Goal: Task Accomplishment & Management: Use online tool/utility

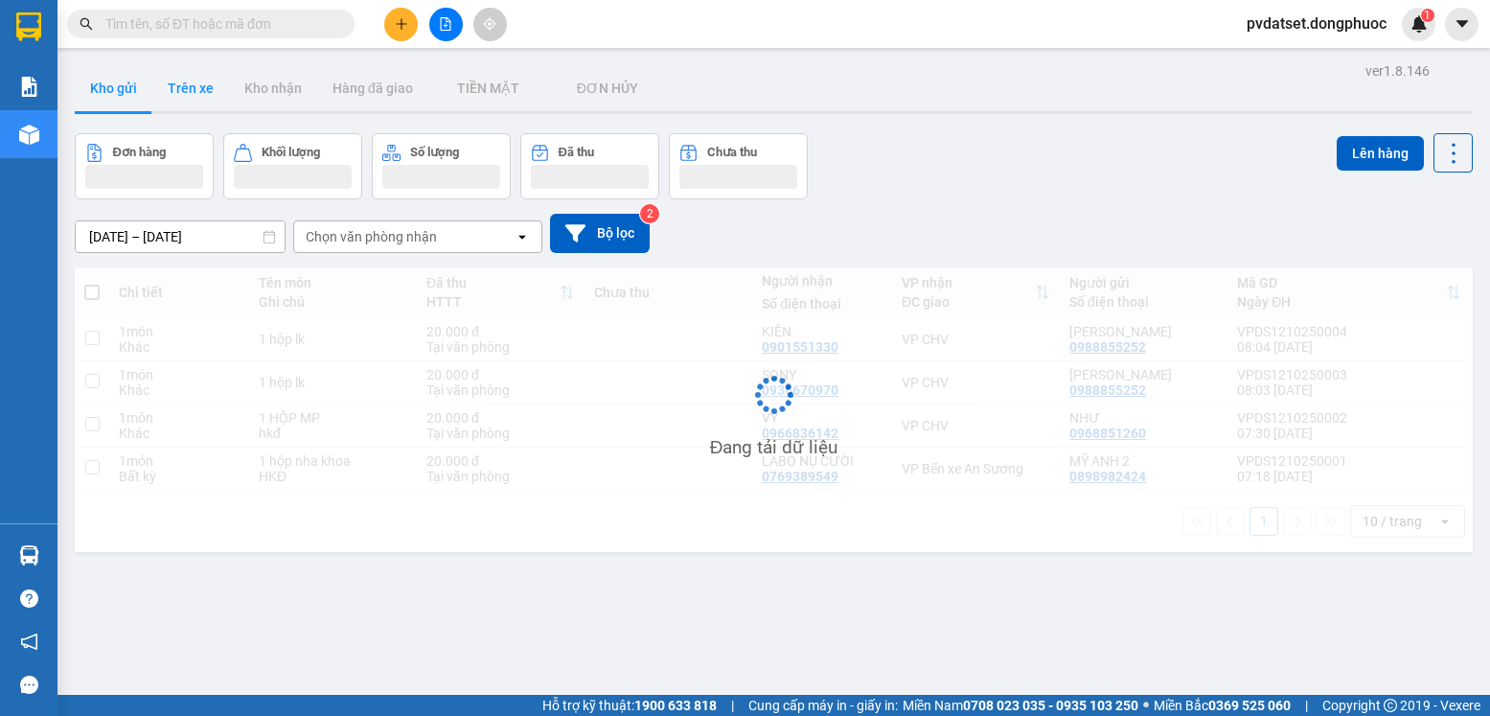
click at [195, 90] on button "Trên xe" at bounding box center [190, 88] width 77 height 46
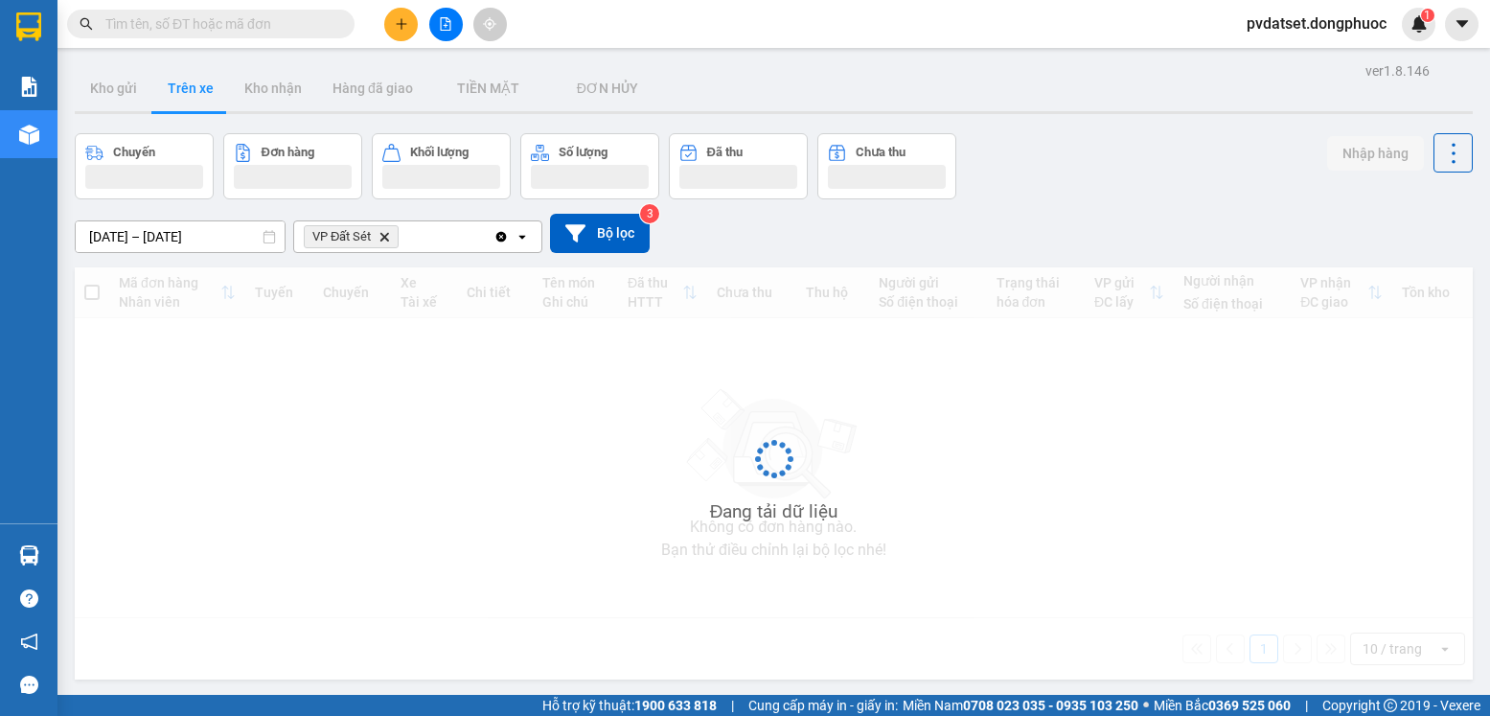
click at [195, 90] on button "Trên xe" at bounding box center [190, 88] width 77 height 46
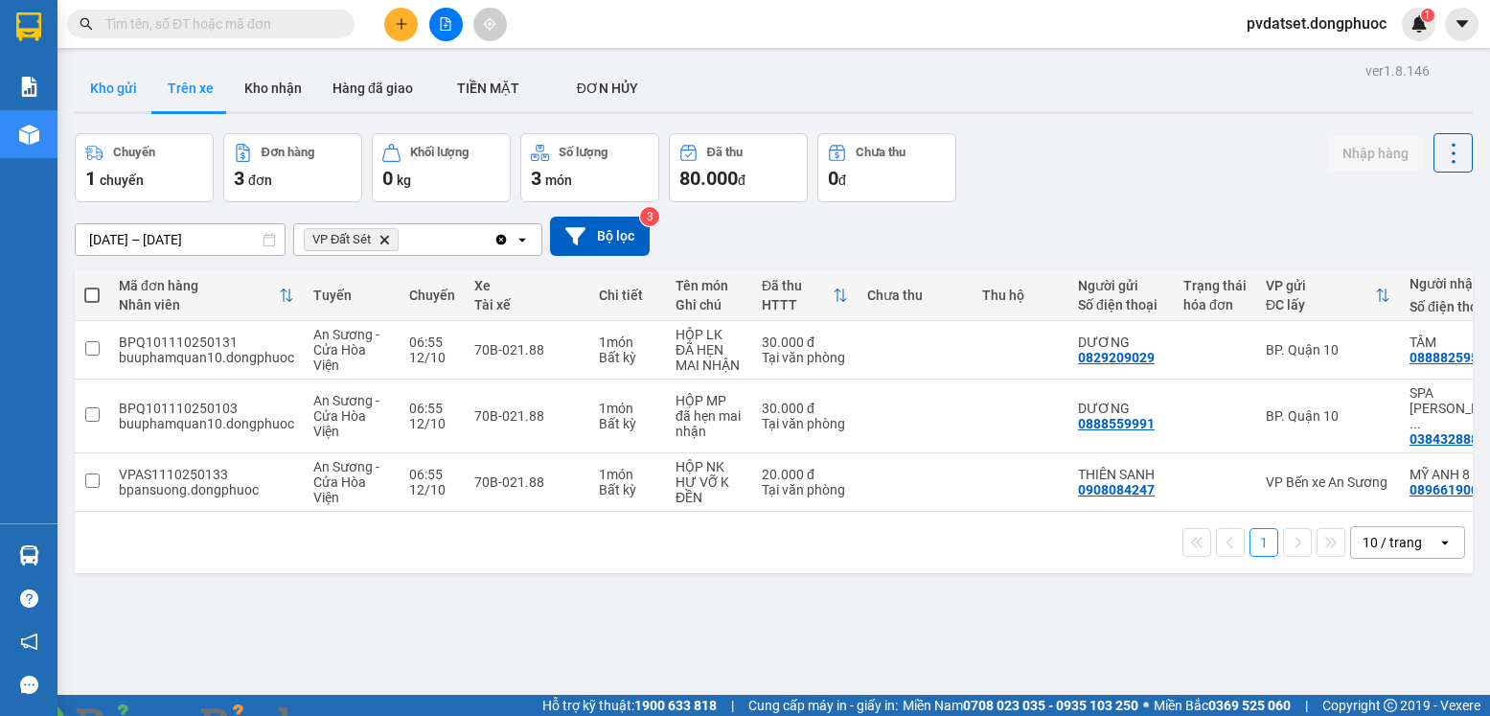
click at [110, 76] on button "Kho gửi" at bounding box center [114, 88] width 78 height 46
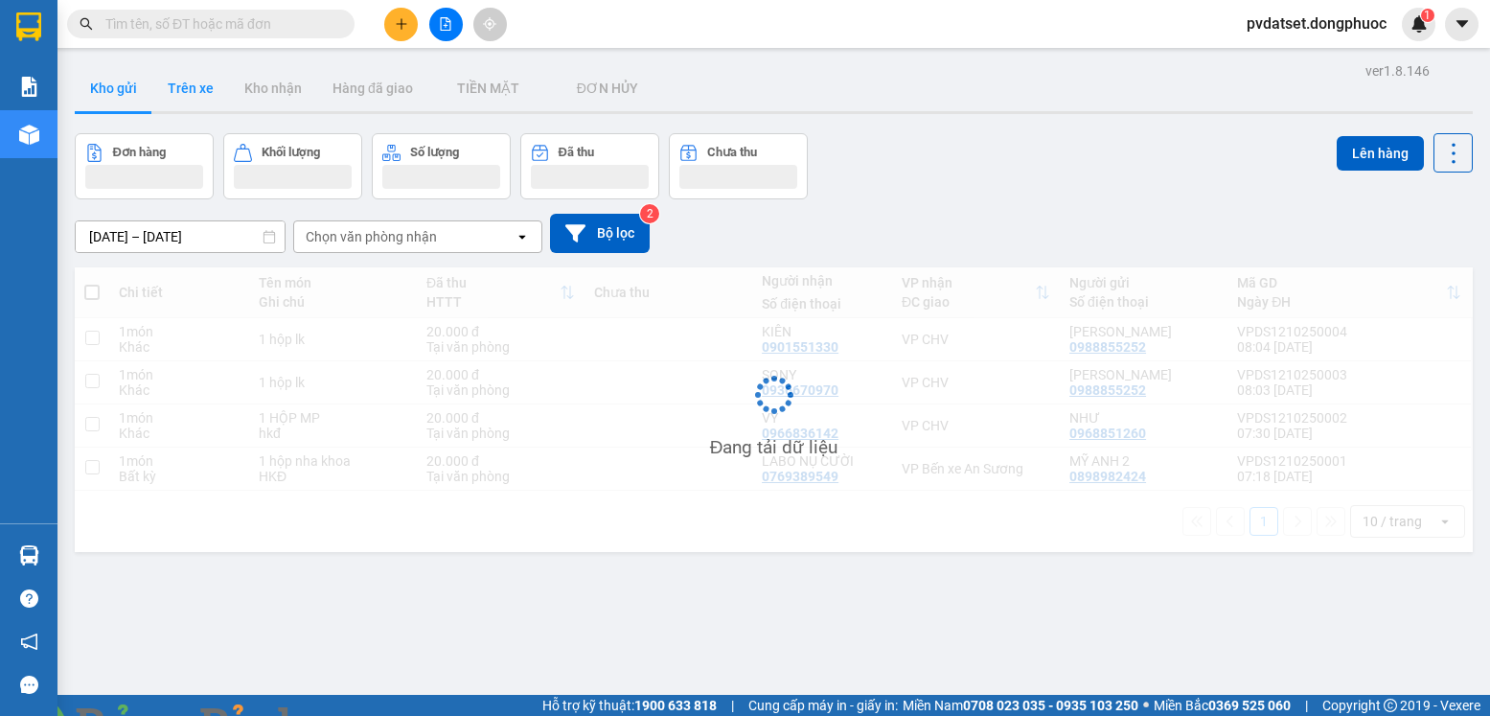
click at [192, 82] on button "Trên xe" at bounding box center [190, 88] width 77 height 46
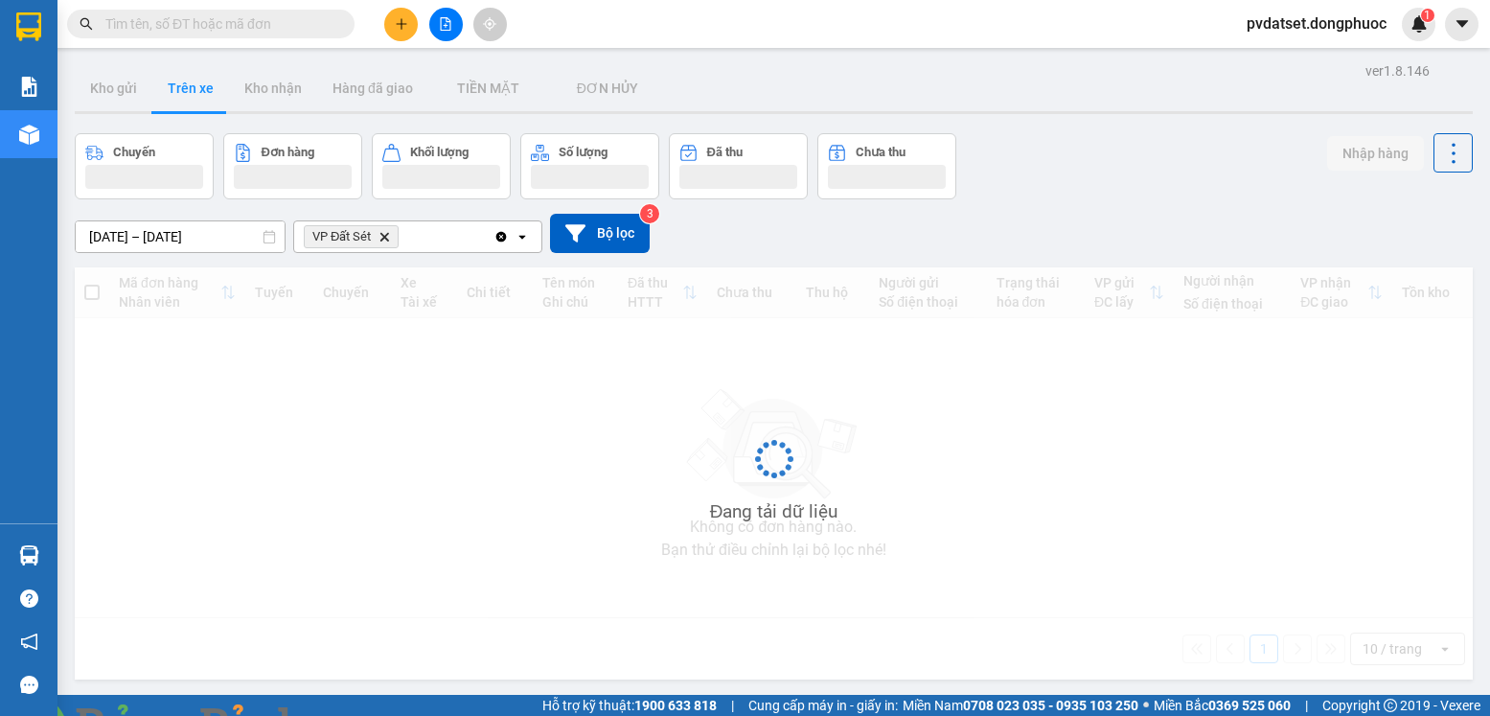
click at [192, 82] on button "Trên xe" at bounding box center [190, 88] width 77 height 46
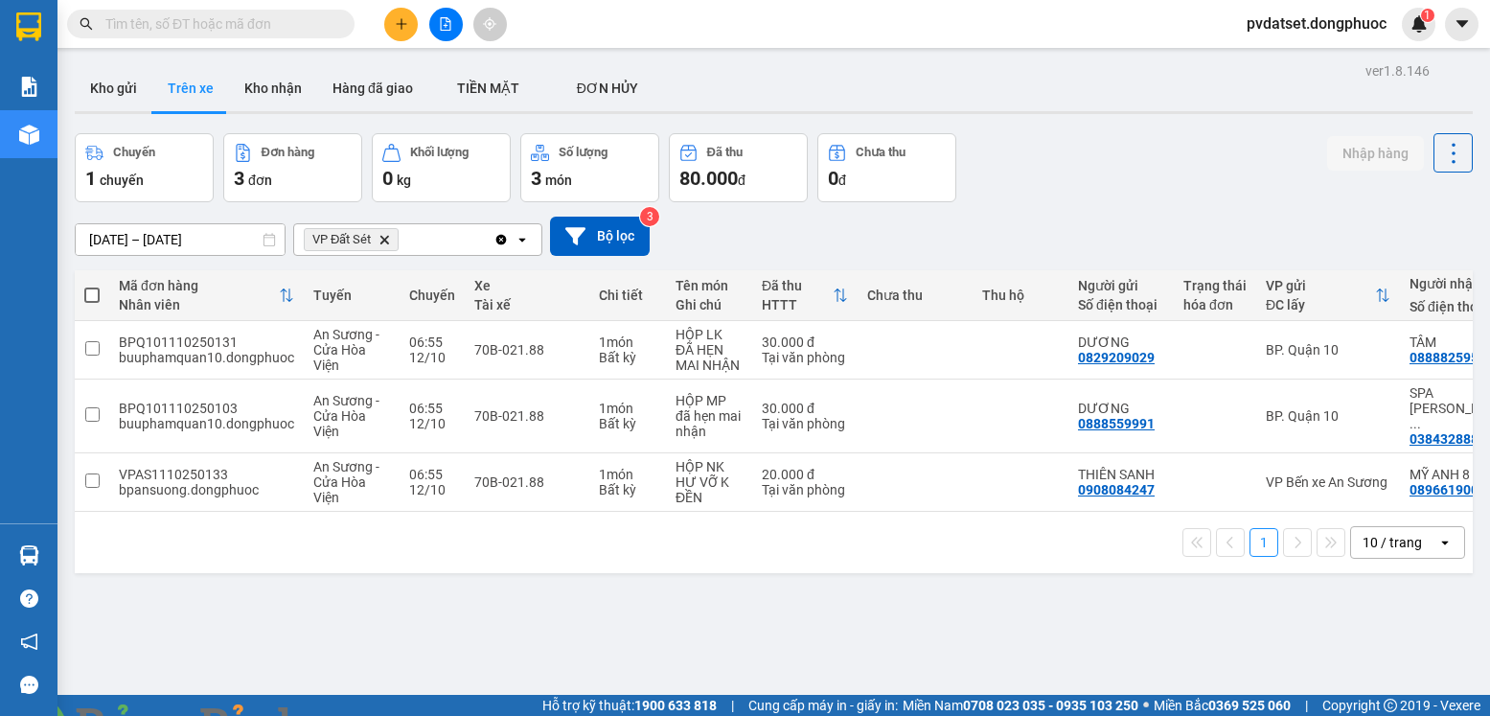
click at [353, 715] on img at bounding box center [347, 728] width 12 height 12
click at [123, 83] on button "Kho gửi" at bounding box center [114, 88] width 78 height 46
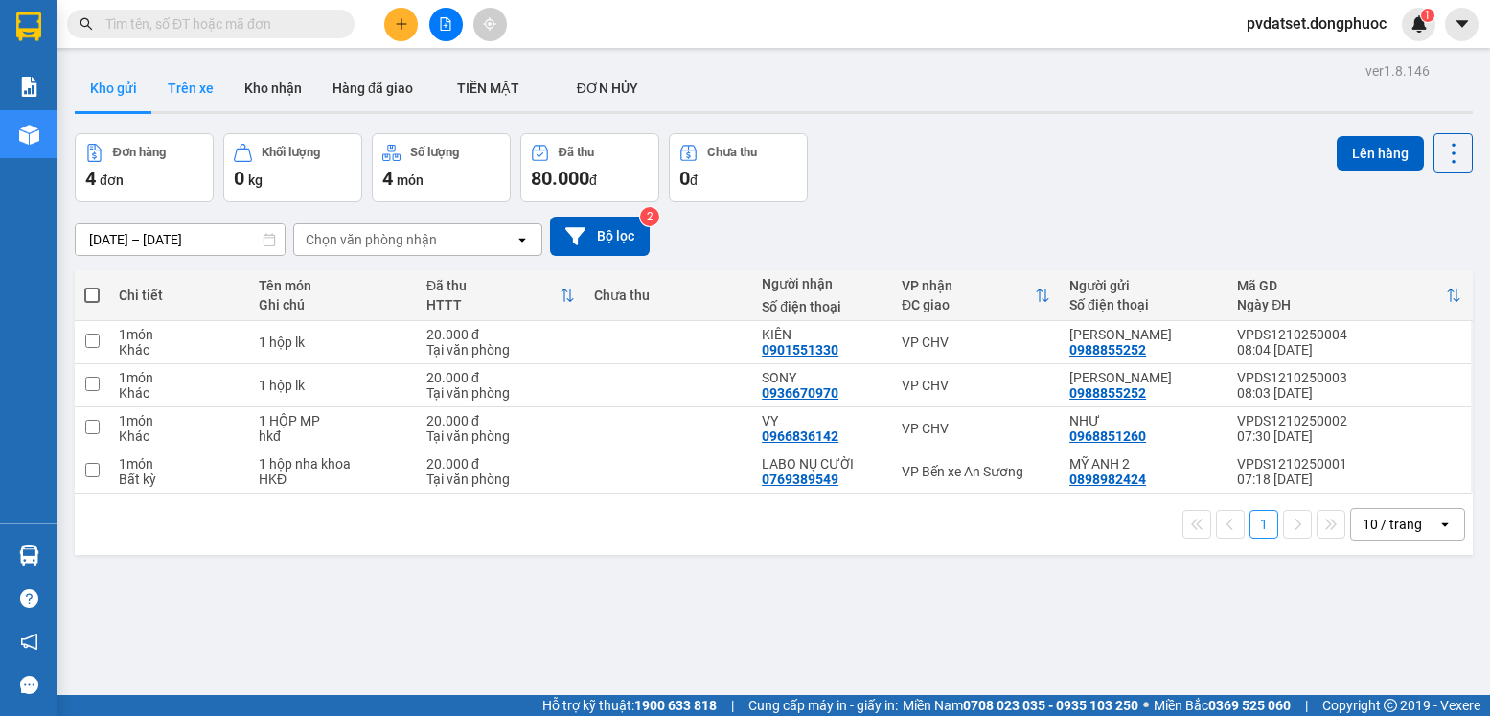
click at [185, 93] on button "Trên xe" at bounding box center [190, 88] width 77 height 46
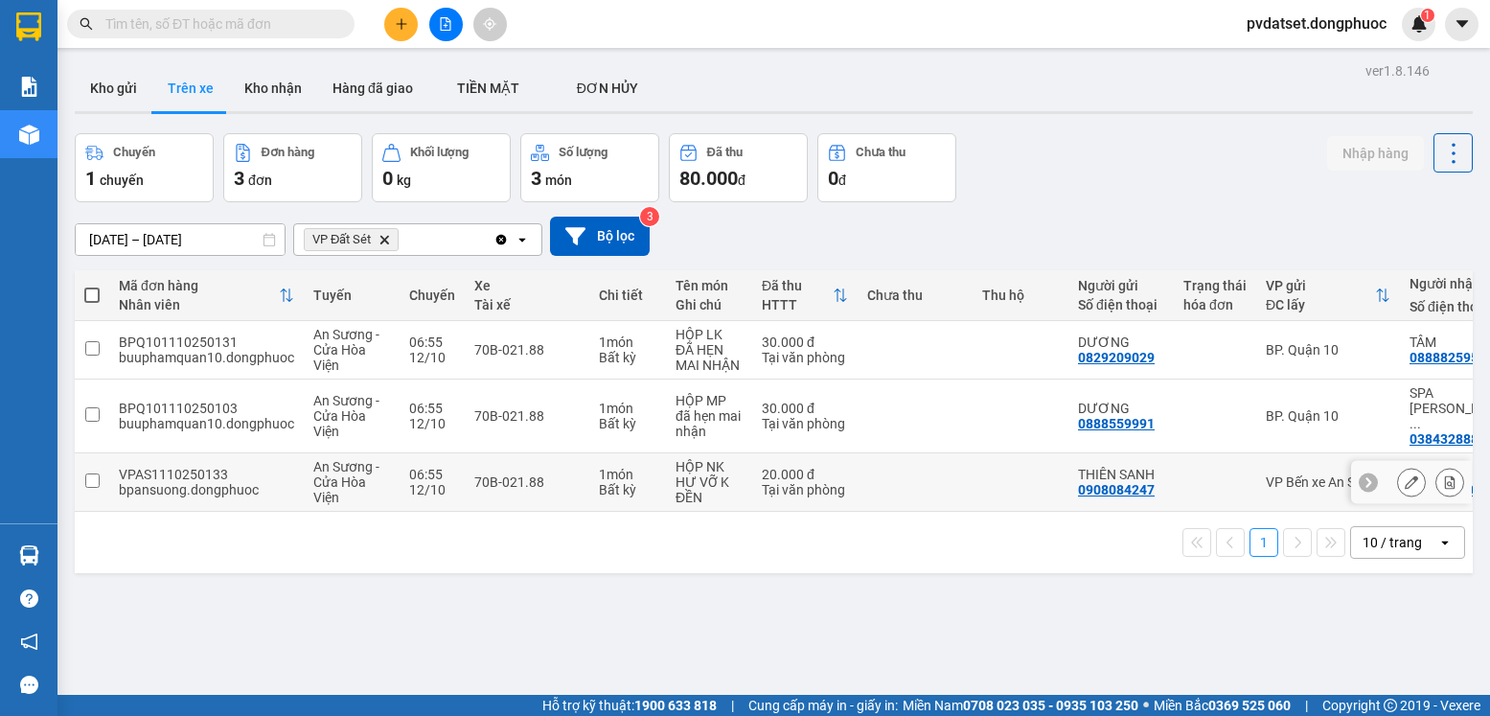
click at [755, 462] on td "20.000 đ Tại văn phòng" at bounding box center [804, 482] width 105 height 58
checkbox input "true"
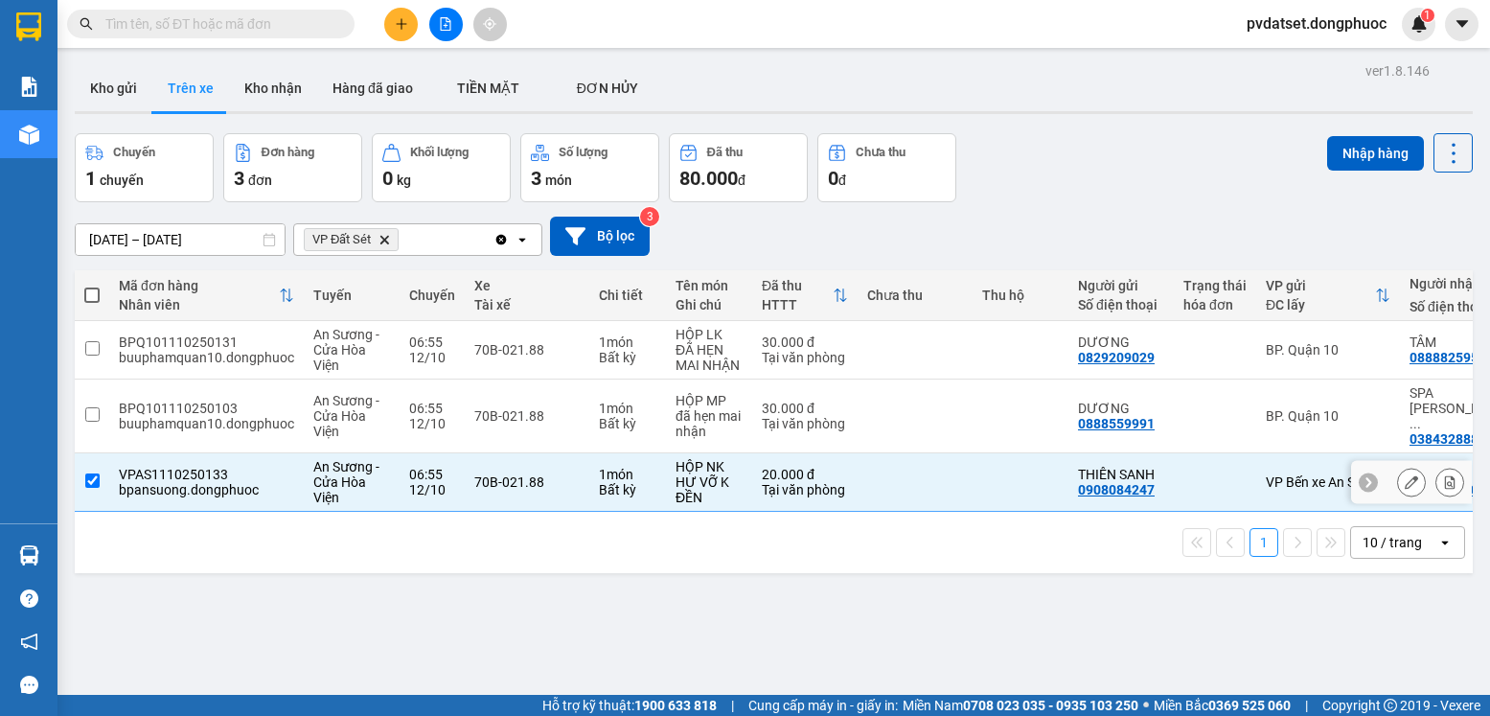
click at [738, 415] on div "đã hẹn mai nhận" at bounding box center [709, 423] width 67 height 31
checkbox input "true"
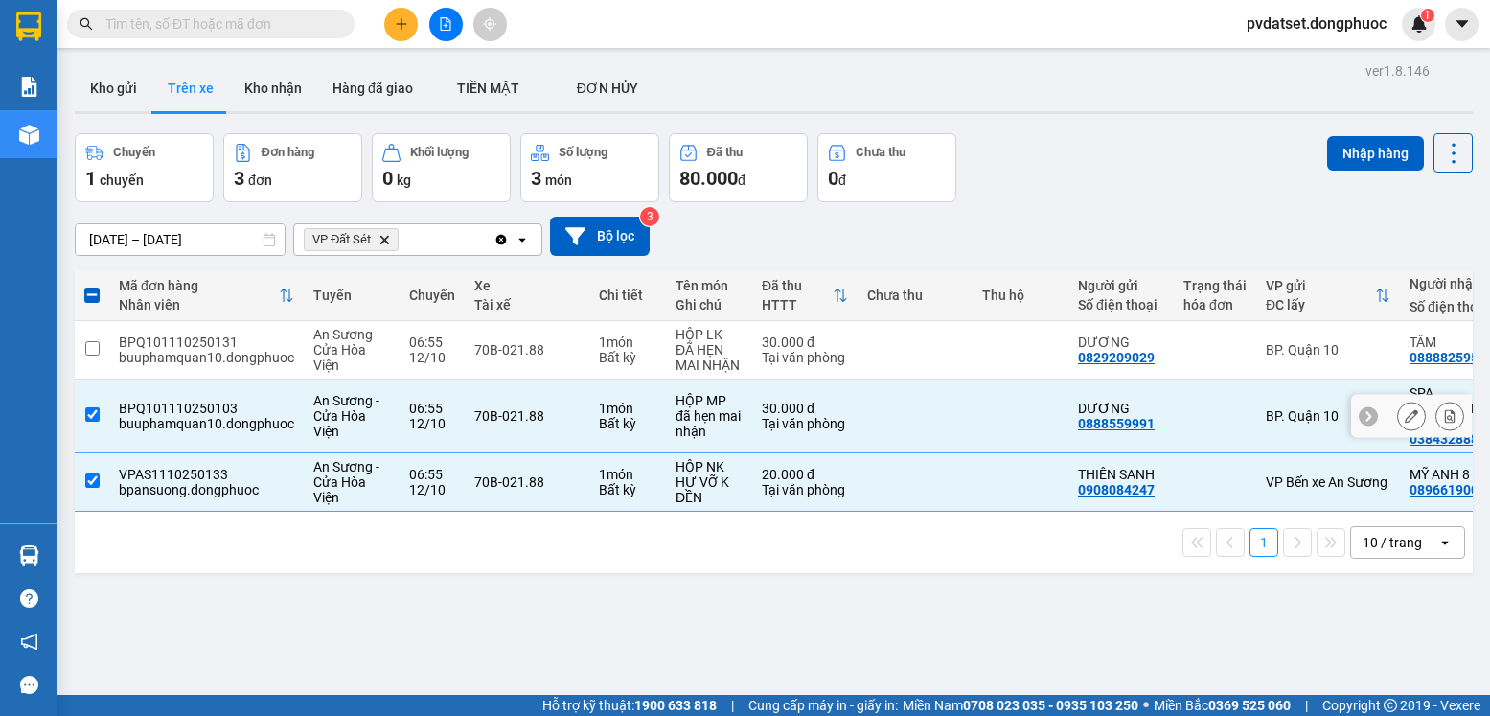
click at [735, 359] on div "ĐÃ HẸN MAI NHẬN" at bounding box center [709, 357] width 67 height 31
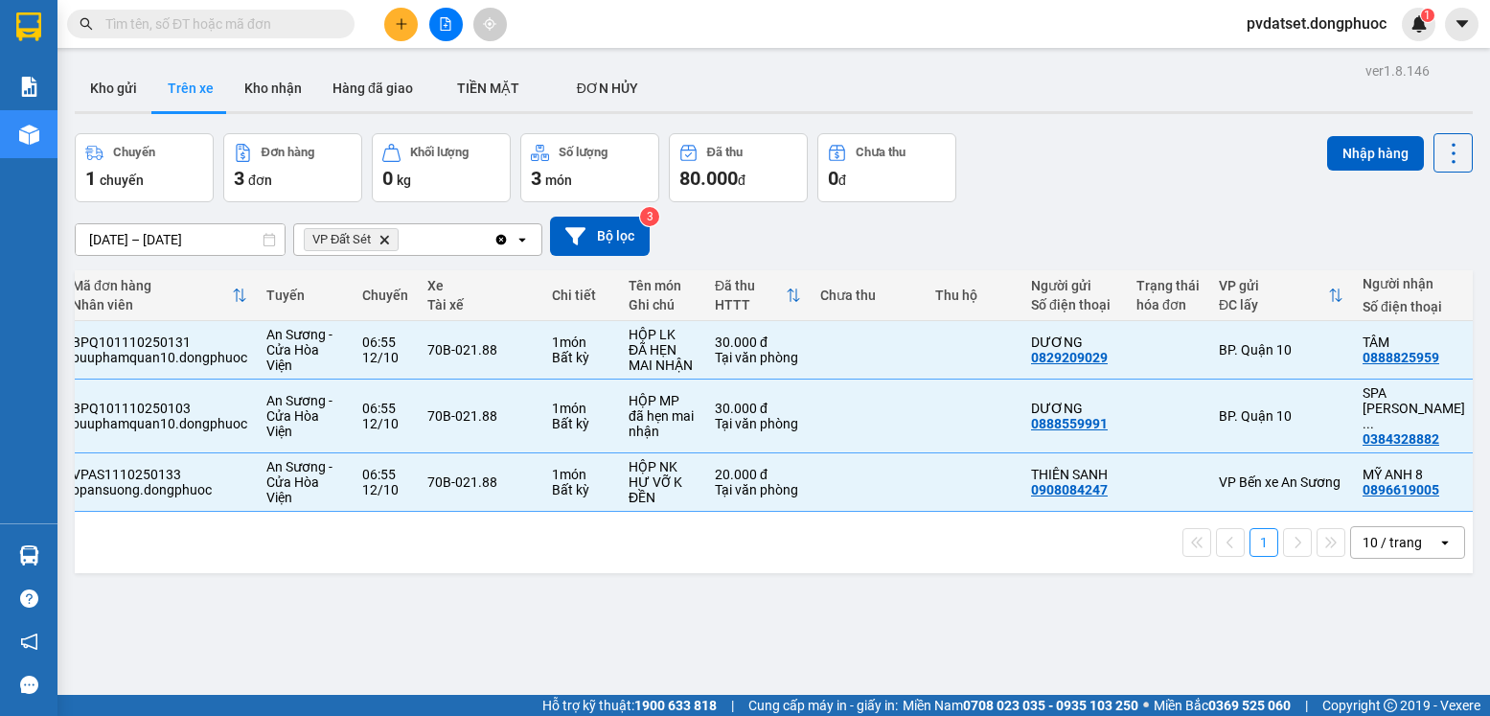
scroll to position [0, 61]
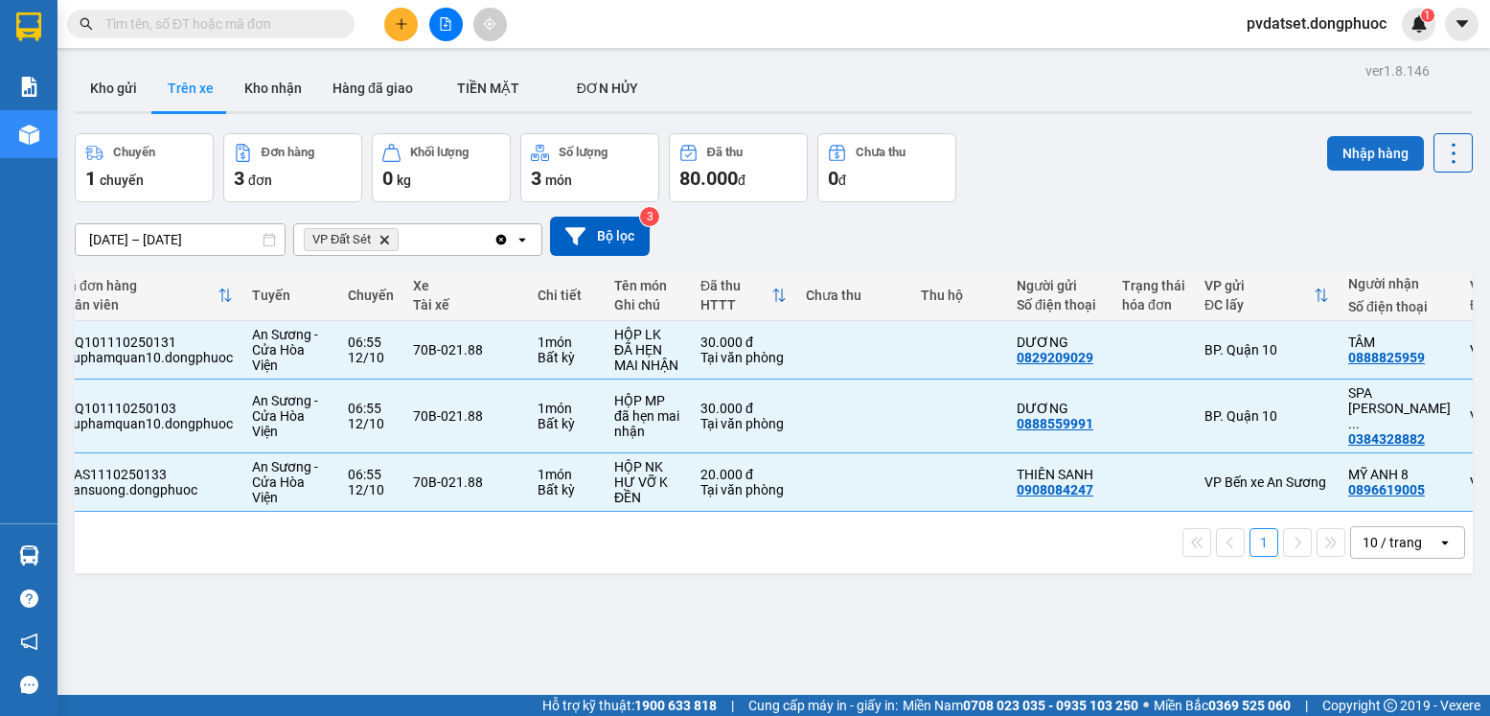
click at [1362, 162] on button "Nhập hàng" at bounding box center [1375, 153] width 97 height 35
checkbox input "false"
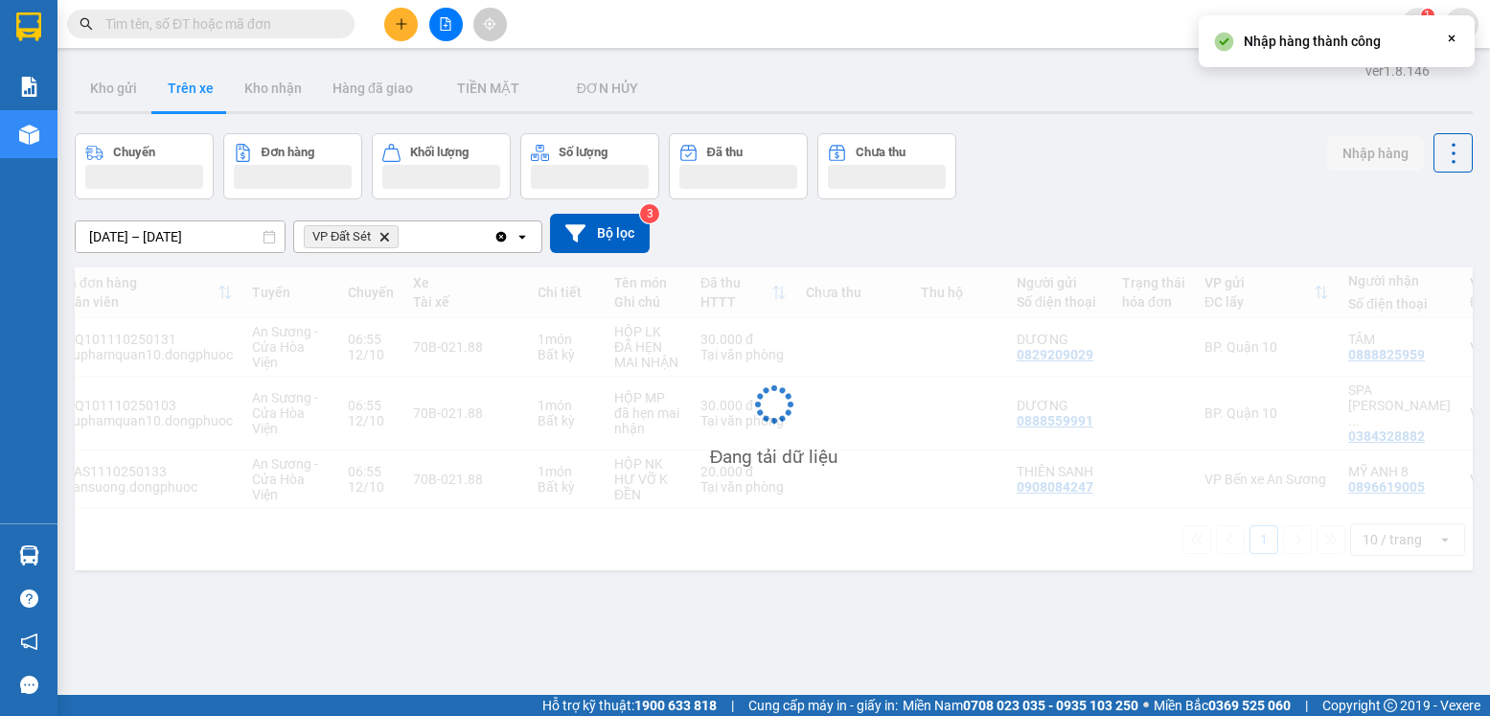
scroll to position [0, 0]
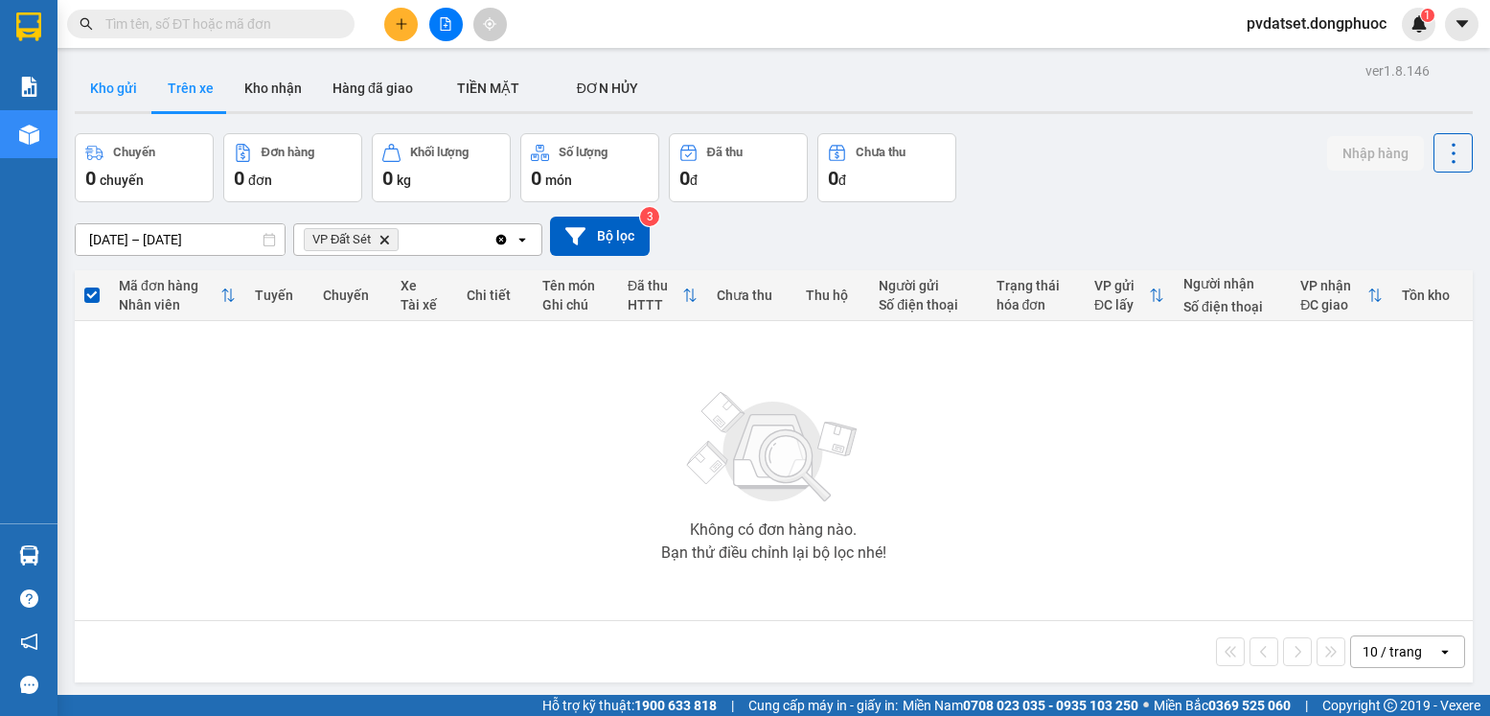
click at [130, 104] on button "Kho gửi" at bounding box center [114, 88] width 78 height 46
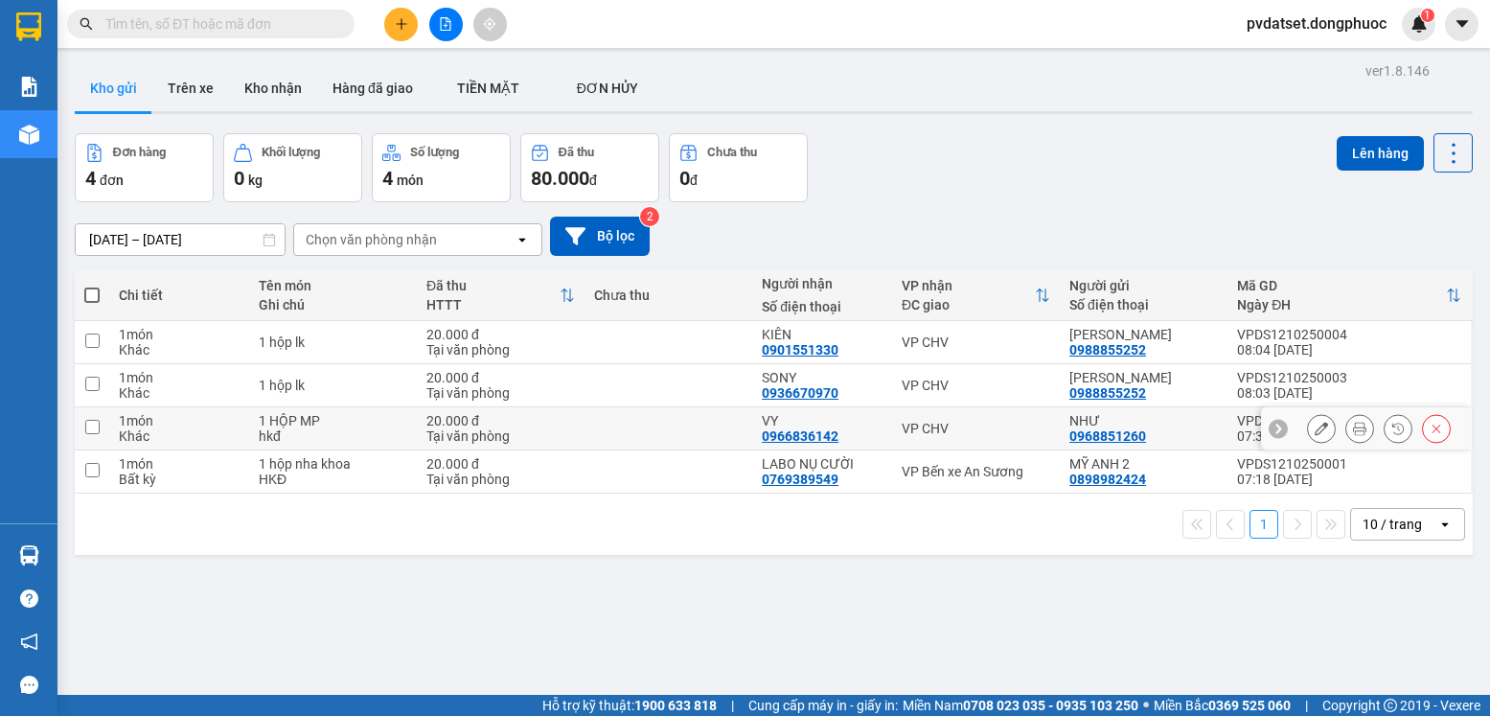
click at [959, 426] on div "VP CHV" at bounding box center [976, 428] width 149 height 15
checkbox input "true"
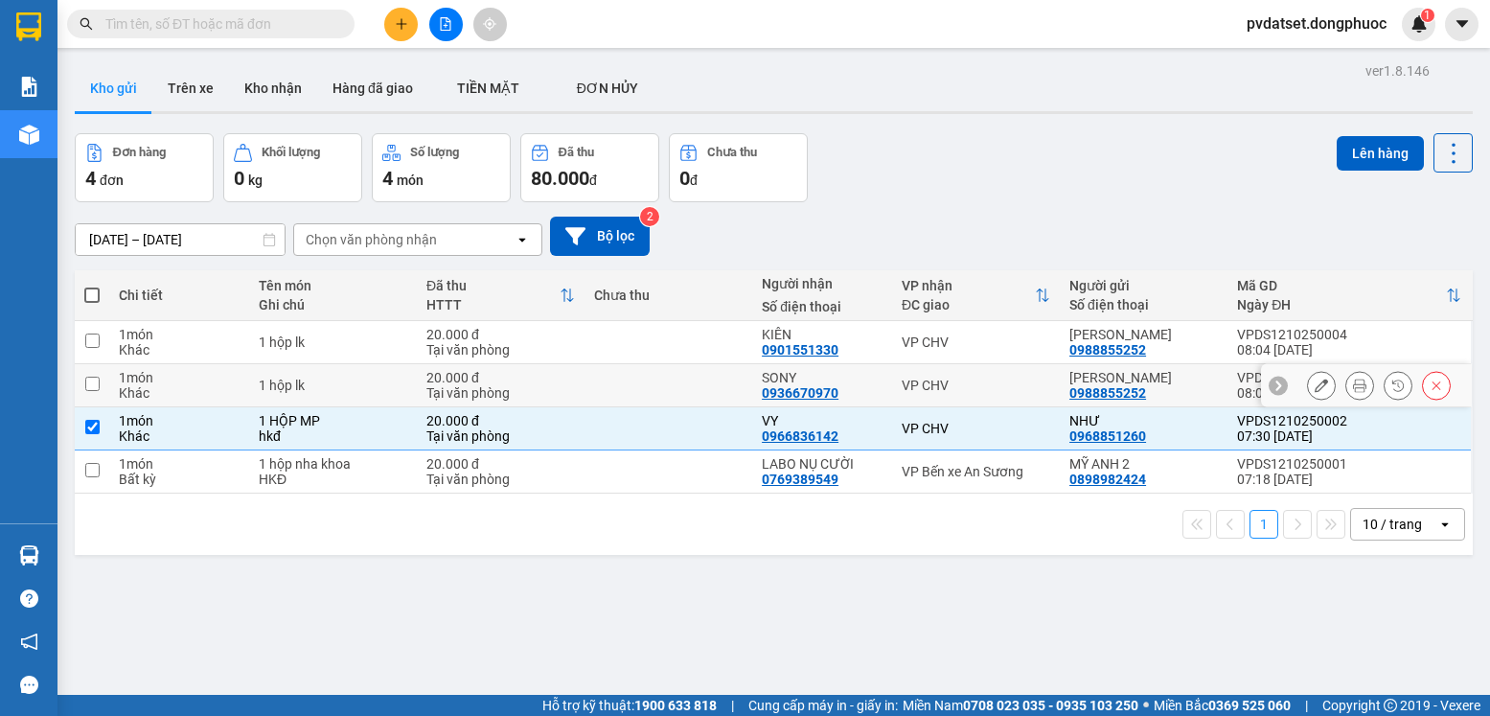
click at [972, 374] on td "VP CHV" at bounding box center [976, 385] width 168 height 43
checkbox input "true"
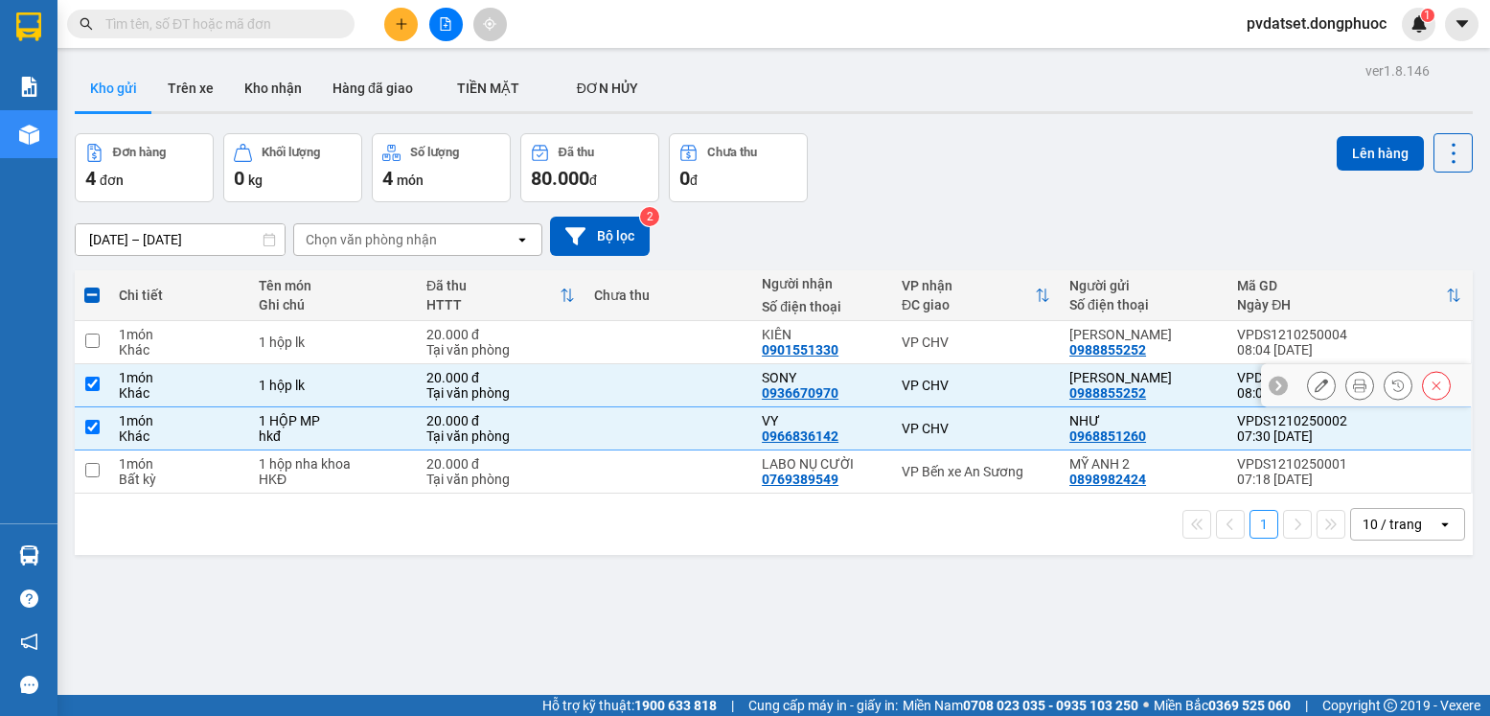
click at [976, 341] on div "VP CHV" at bounding box center [976, 342] width 149 height 15
checkbox input "true"
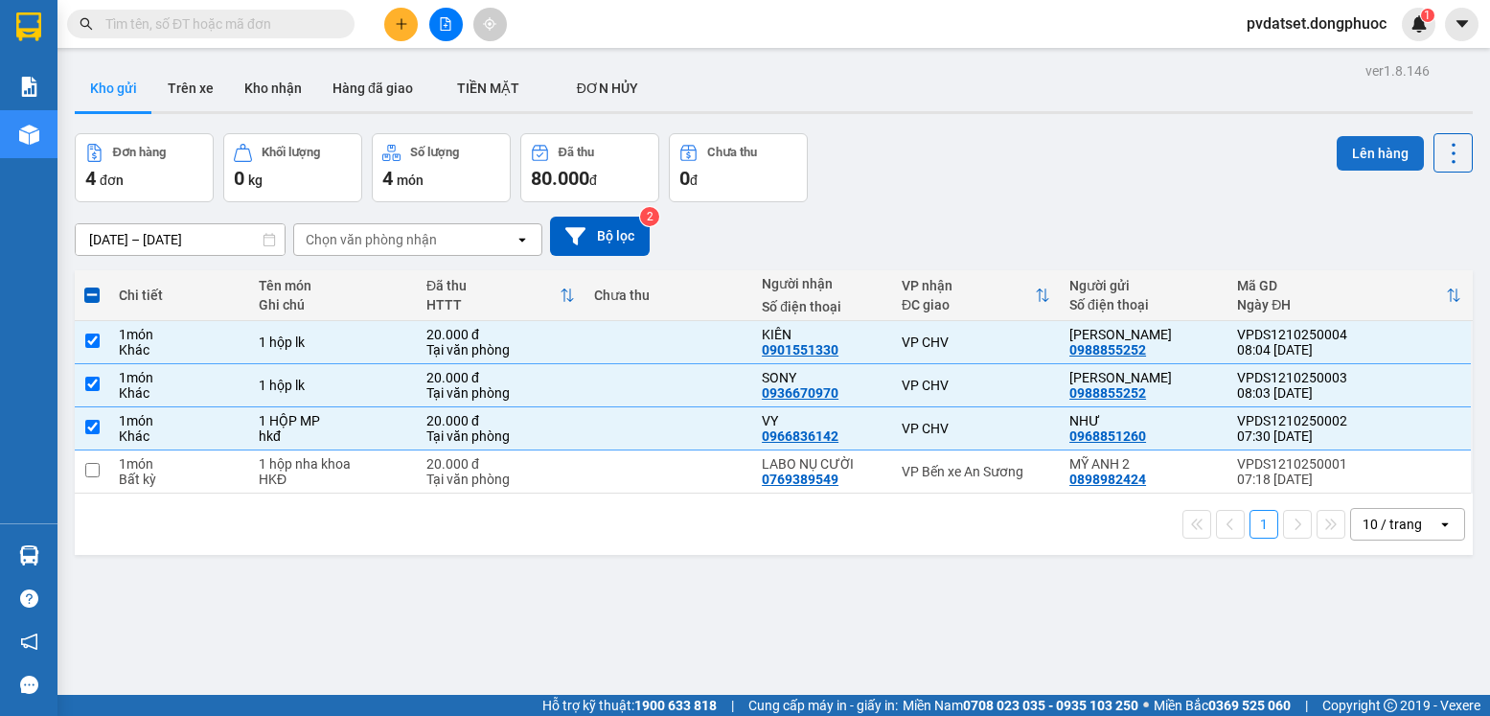
click at [1350, 155] on button "Lên hàng" at bounding box center [1380, 153] width 87 height 35
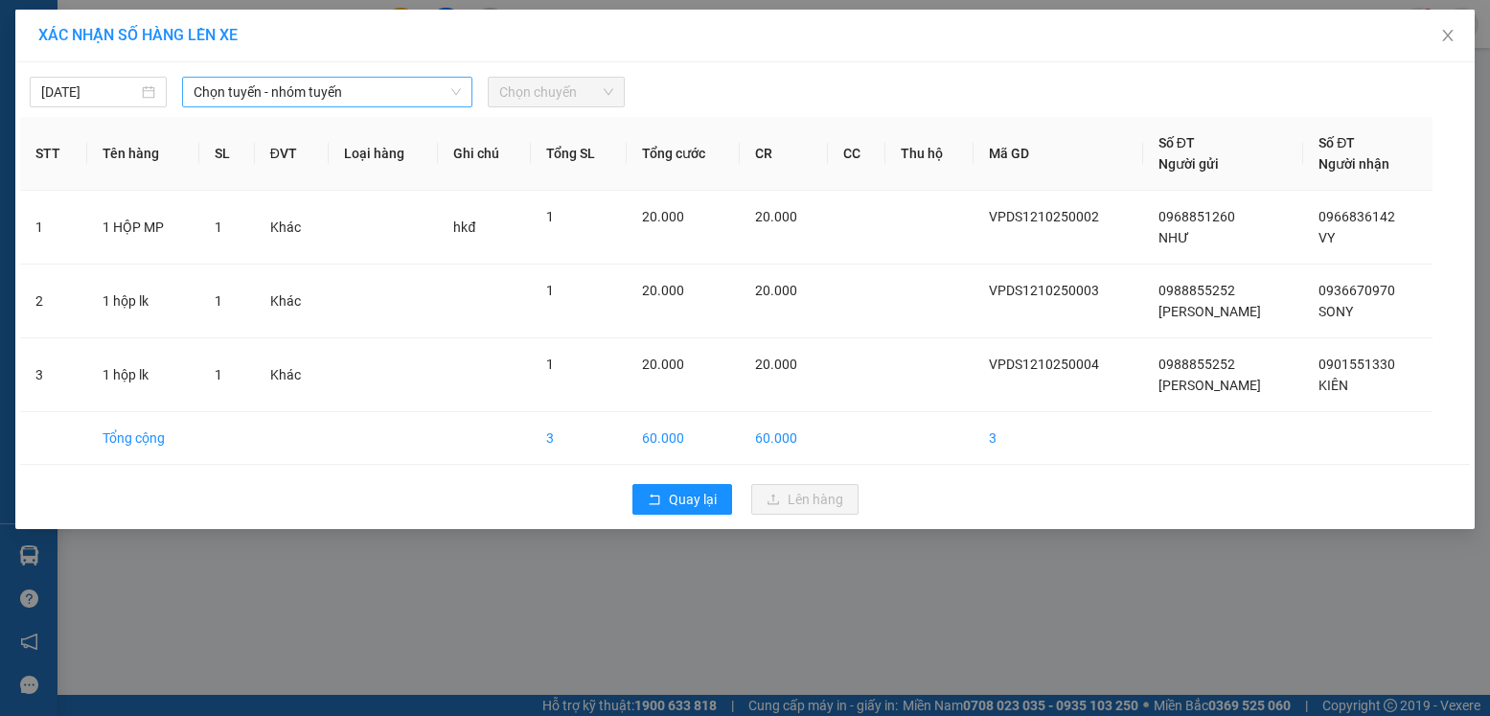
click at [396, 96] on span "Chọn tuyến - nhóm tuyến" at bounding box center [327, 92] width 267 height 29
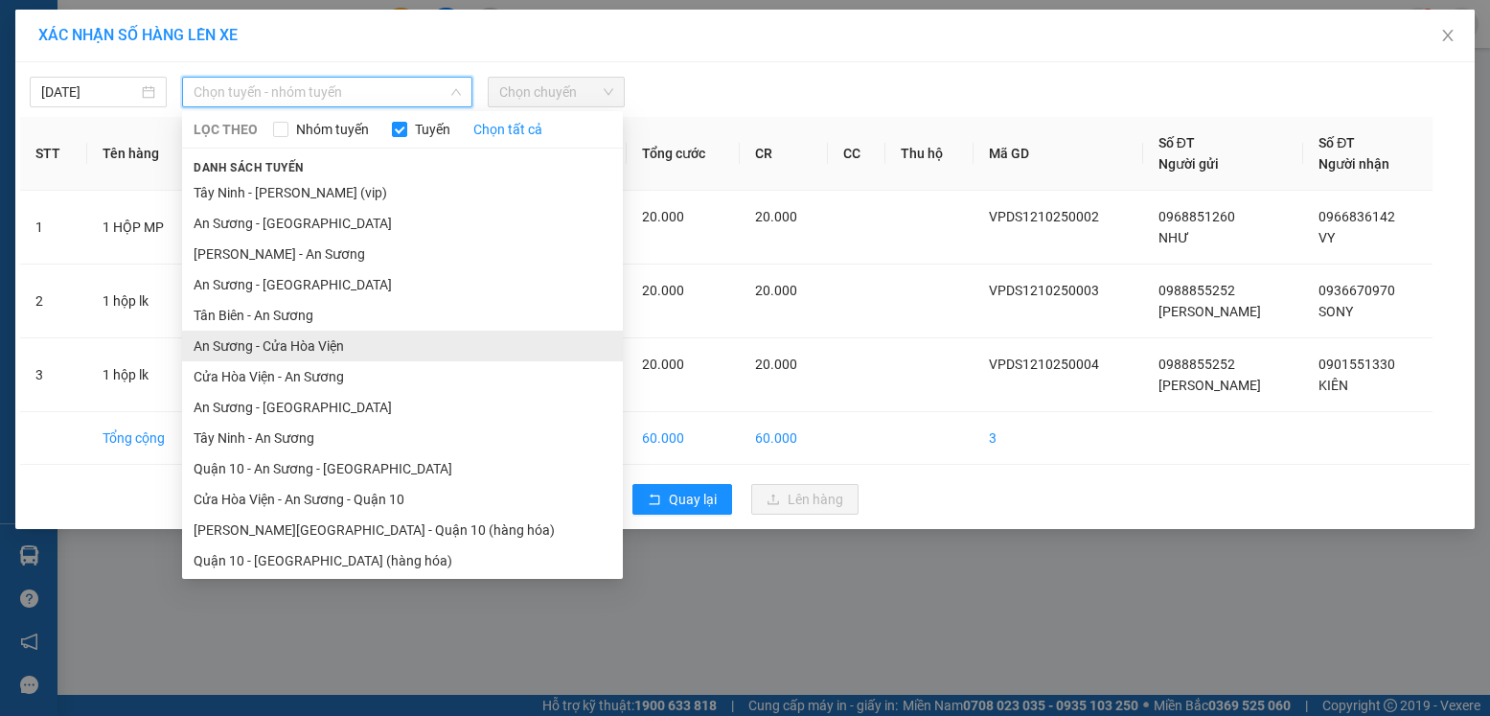
click at [335, 355] on li "An Sương - Cửa Hòa Viện" at bounding box center [402, 346] width 441 height 31
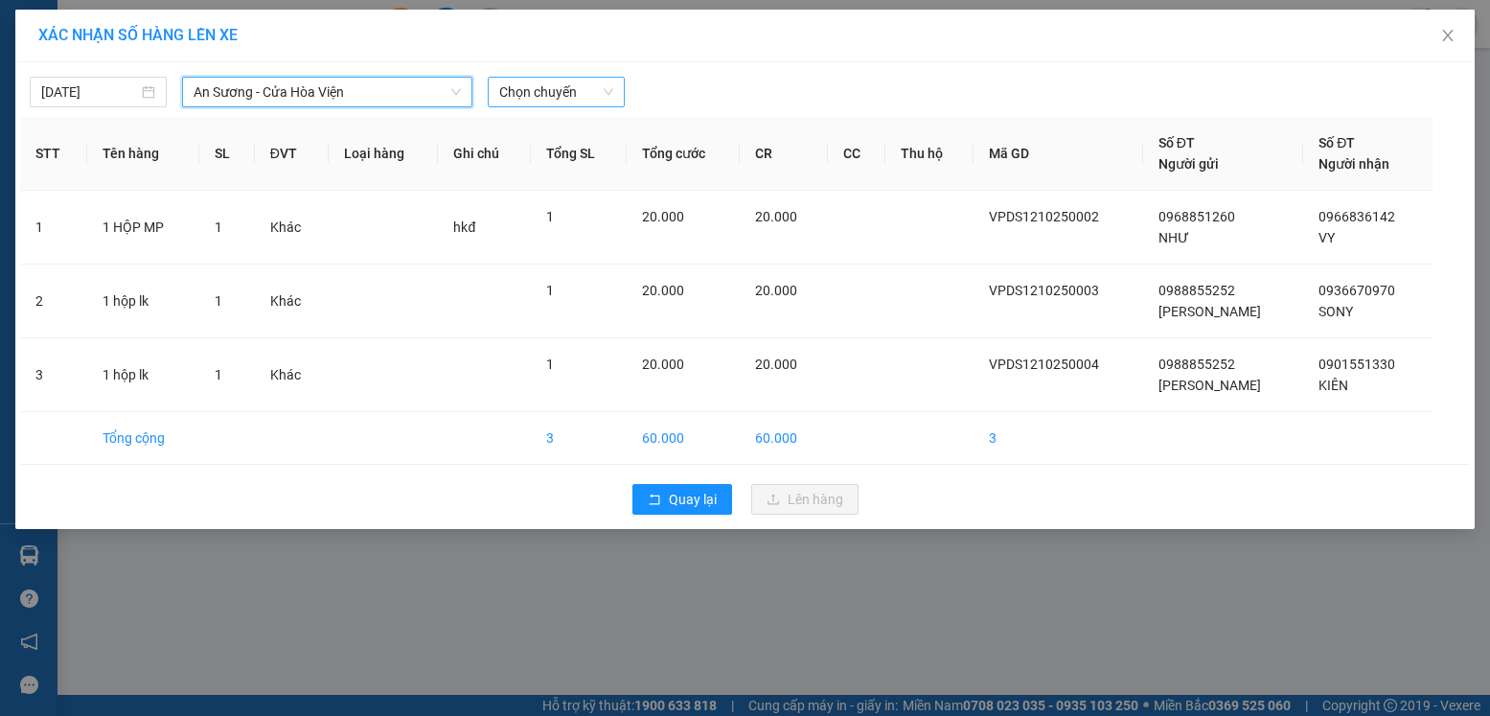
click at [526, 102] on span "Chọn chuyến" at bounding box center [556, 92] width 114 height 29
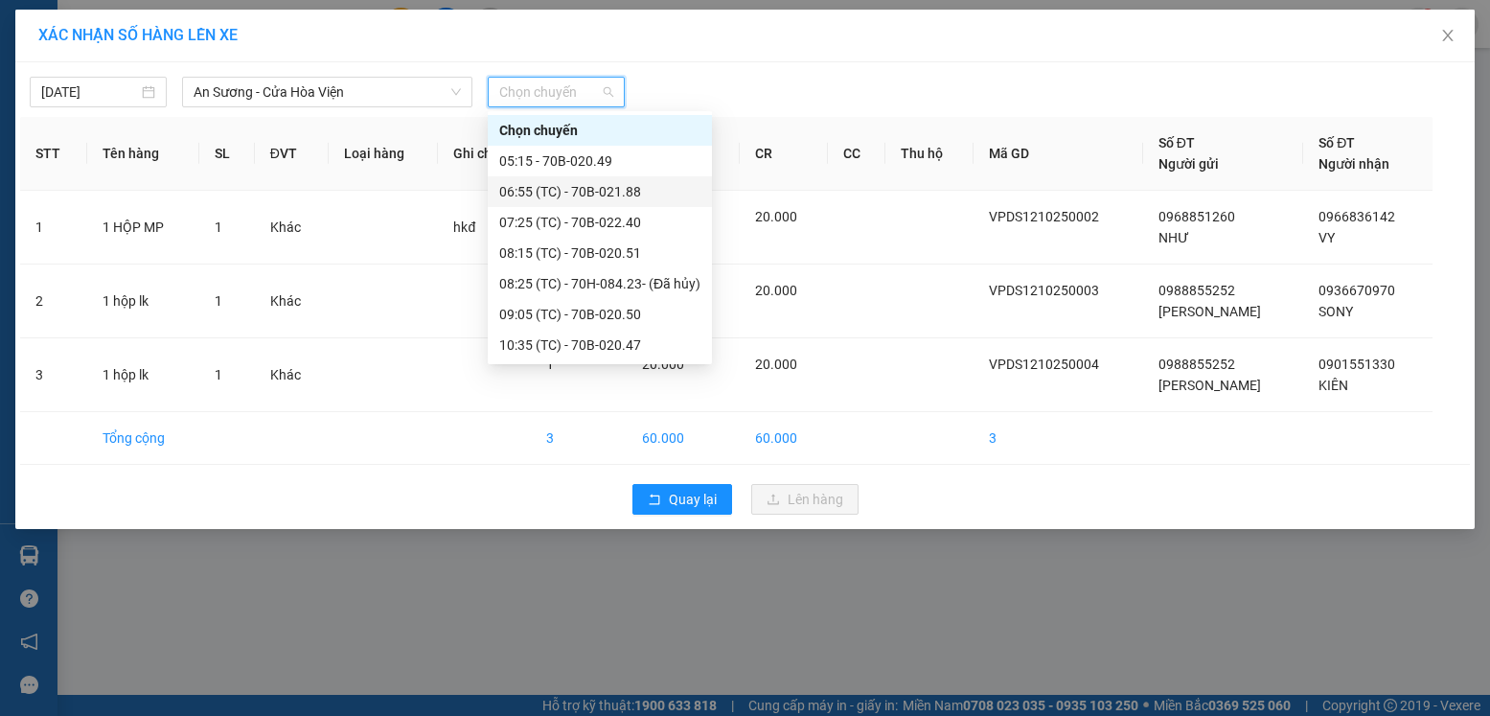
click at [633, 185] on div "06:55 (TC) - 70B-021.88" at bounding box center [599, 191] width 201 height 21
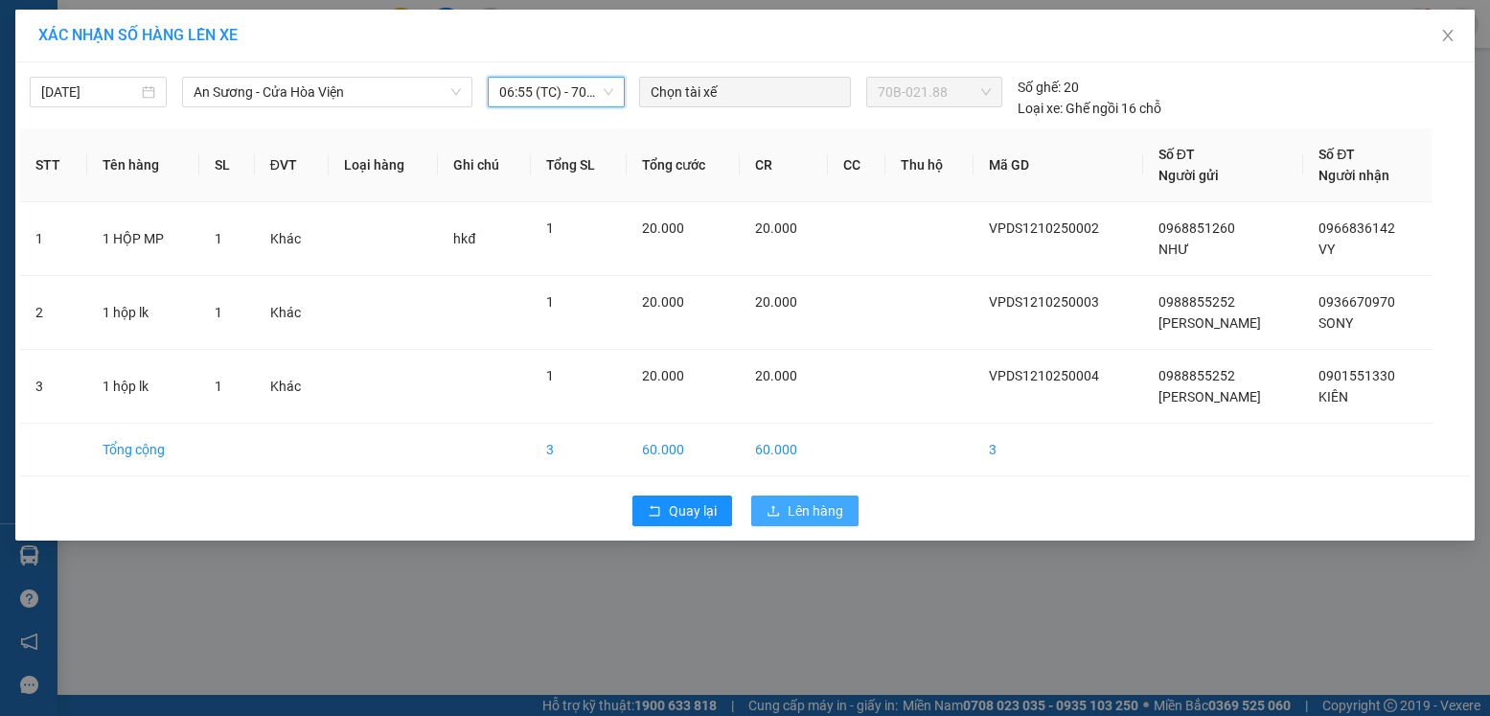
click at [823, 515] on span "Lên hàng" at bounding box center [816, 510] width 56 height 21
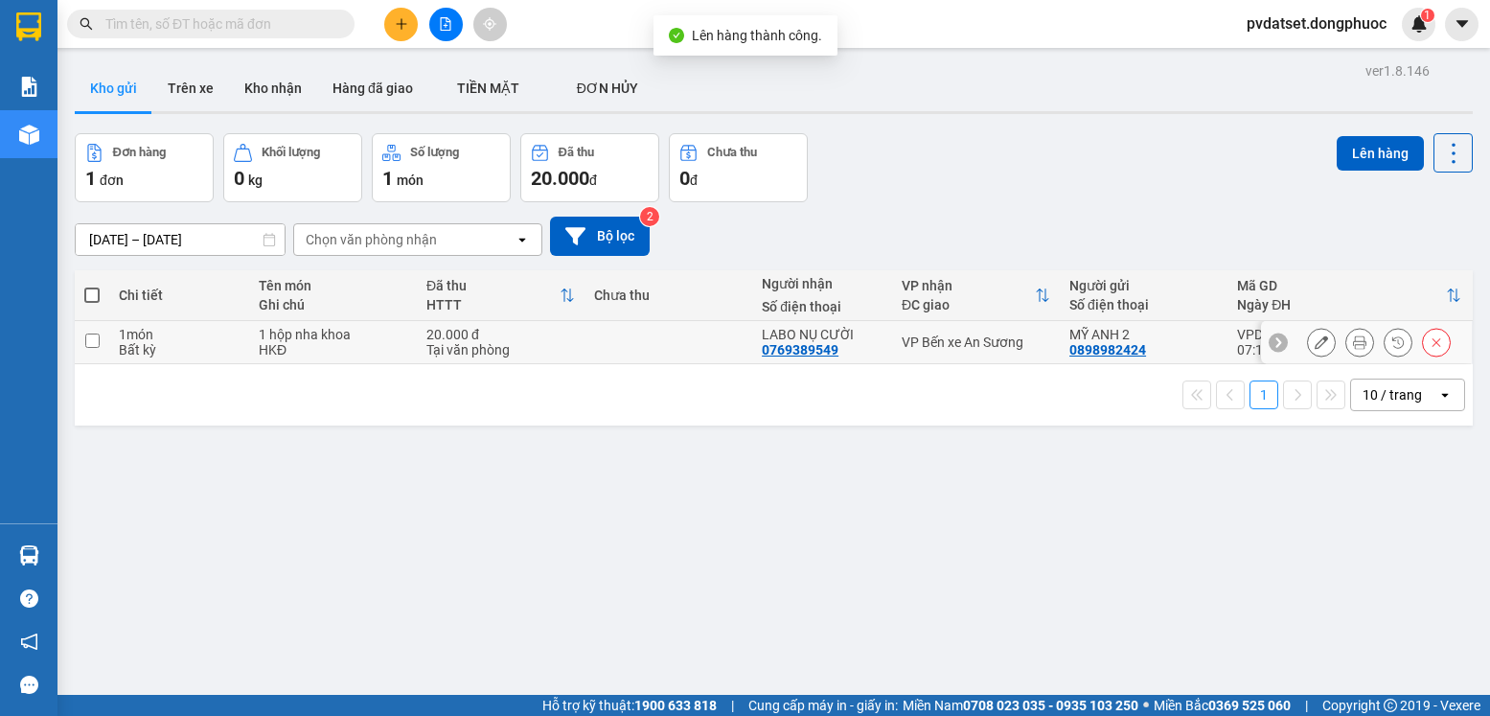
drag, startPoint x: 961, startPoint y: 346, endPoint x: 1090, endPoint y: 310, distance: 133.5
click at [962, 346] on div "VP Bến xe An Sương" at bounding box center [976, 342] width 149 height 15
checkbox input "true"
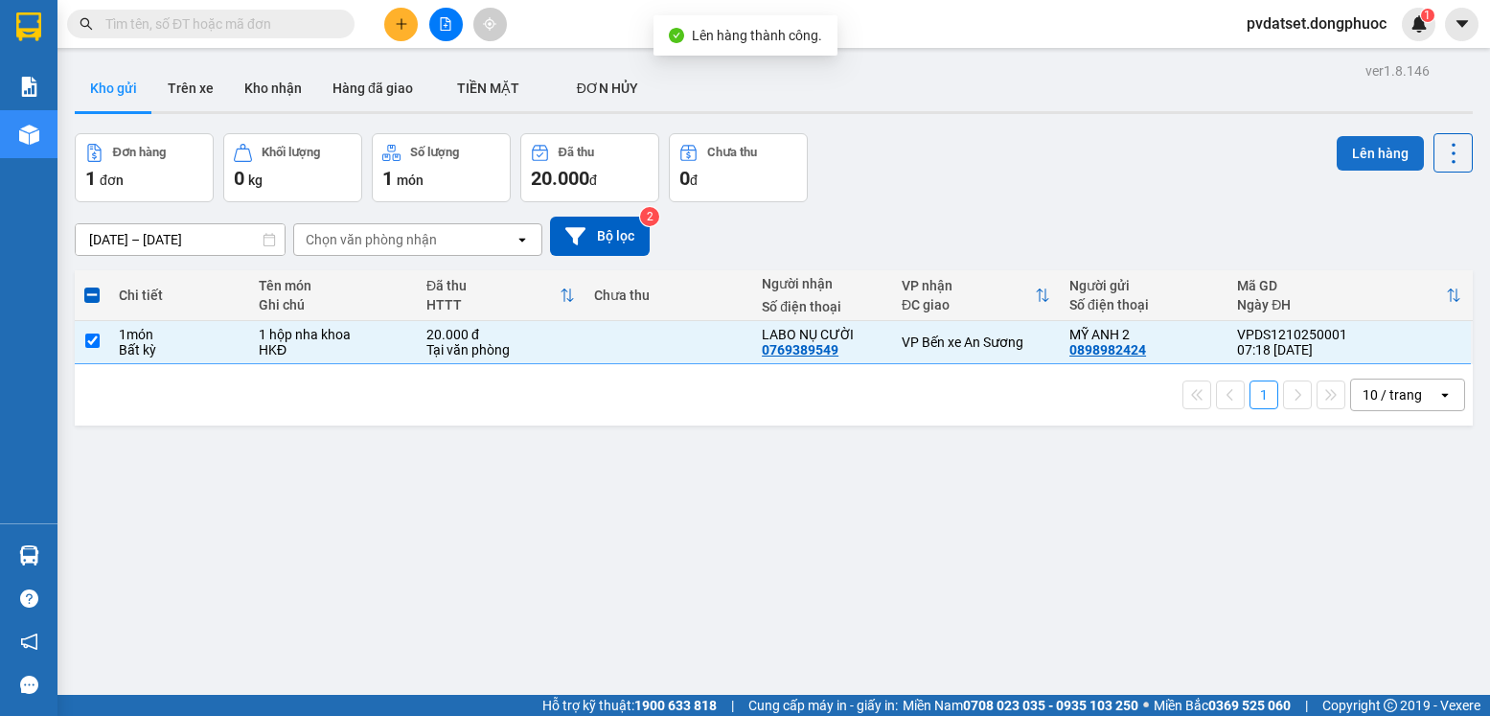
click at [1338, 147] on button "Lên hàng" at bounding box center [1380, 153] width 87 height 35
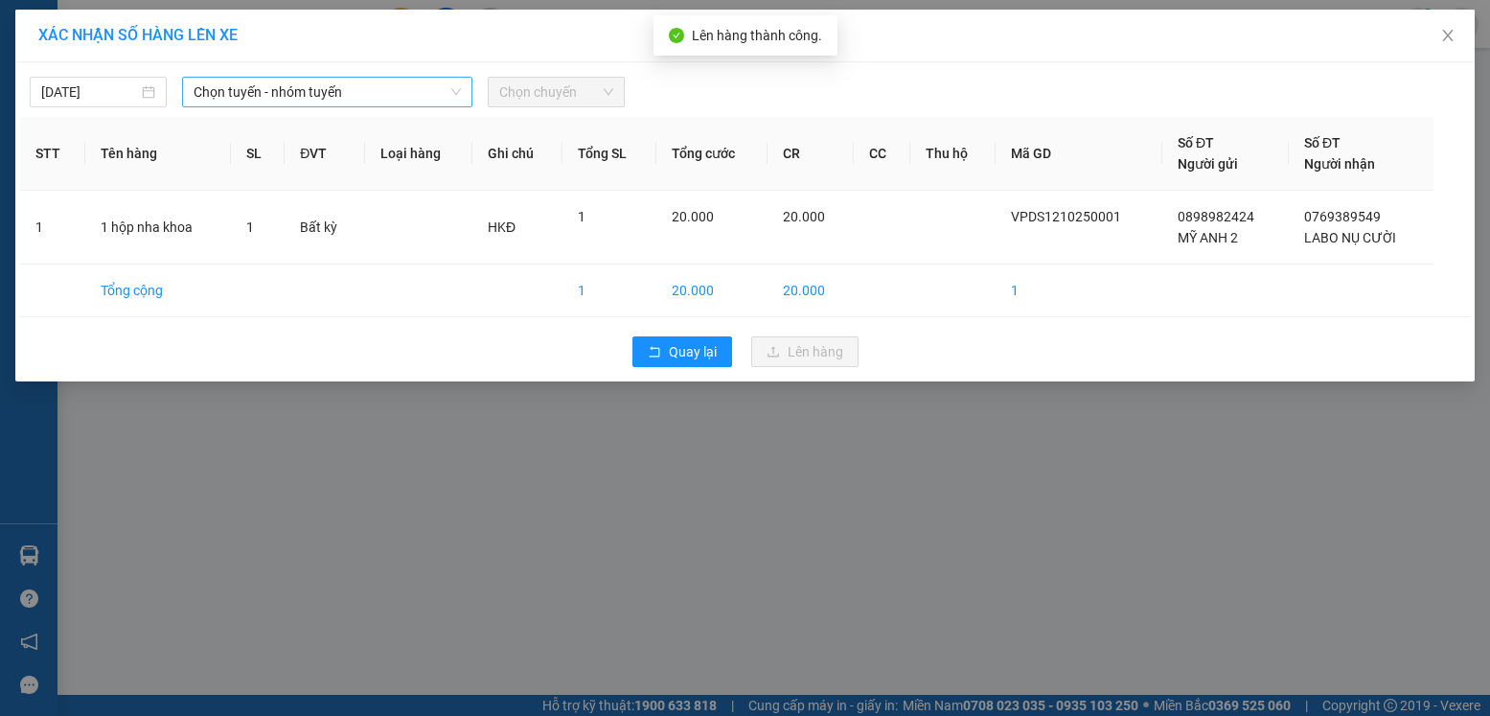
click at [326, 100] on span "Chọn tuyến - nhóm tuyến" at bounding box center [327, 92] width 267 height 29
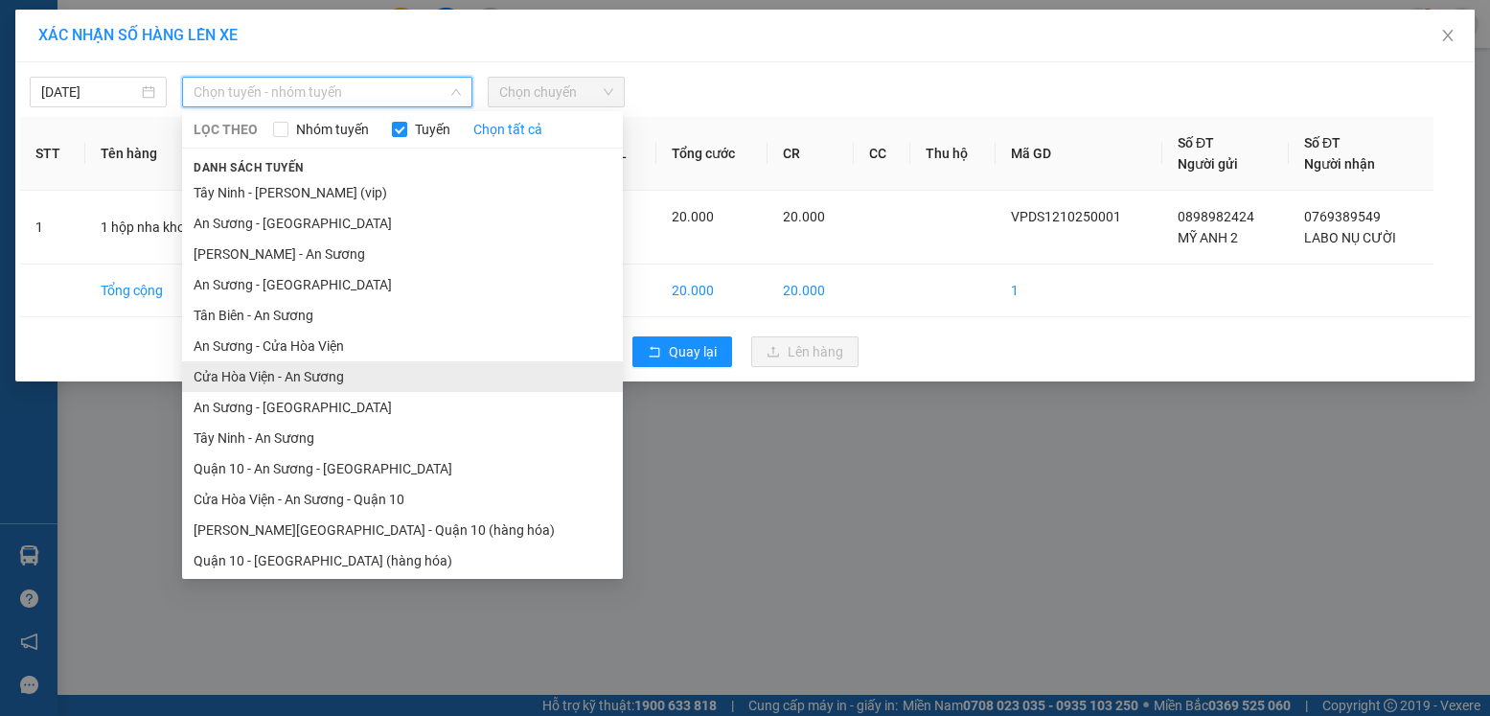
drag, startPoint x: 289, startPoint y: 380, endPoint x: 314, endPoint y: 349, distance: 39.5
click at [290, 380] on li "Cửa Hòa Viện - An Sương" at bounding box center [402, 376] width 441 height 31
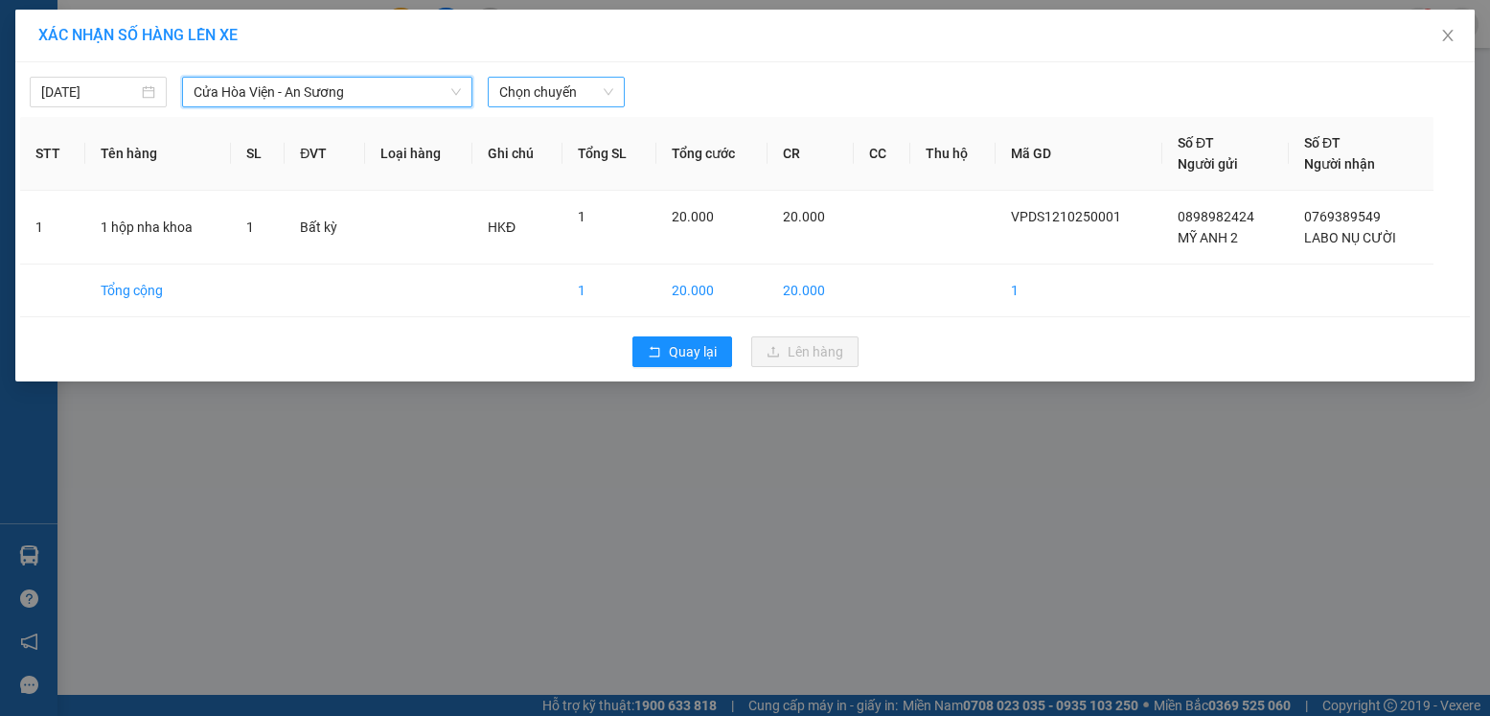
click at [524, 102] on span "Chọn chuyến" at bounding box center [556, 92] width 114 height 29
click at [592, 104] on span "Chọn chuyến" at bounding box center [556, 92] width 114 height 29
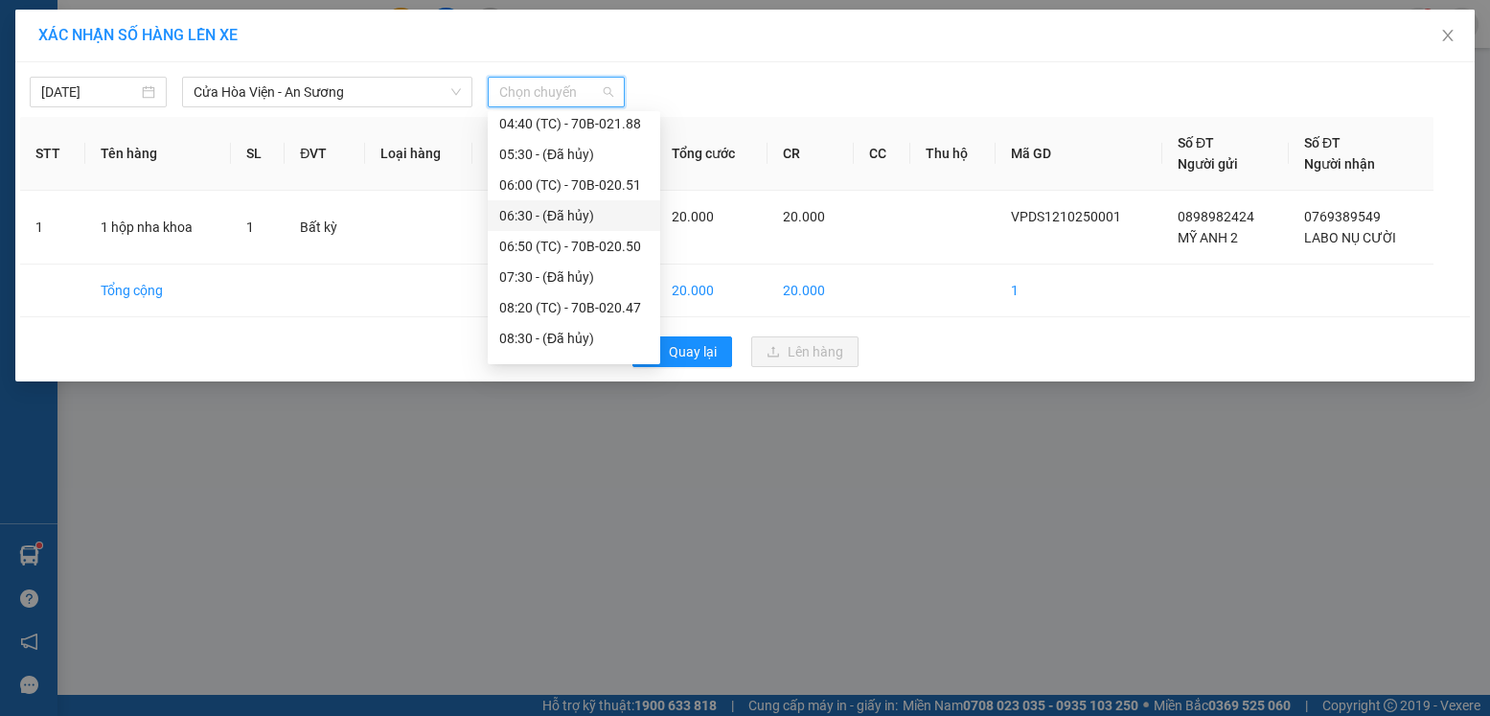
scroll to position [192, 0]
click at [616, 226] on div "08:20 (TC) - 70B-020.47" at bounding box center [574, 214] width 173 height 31
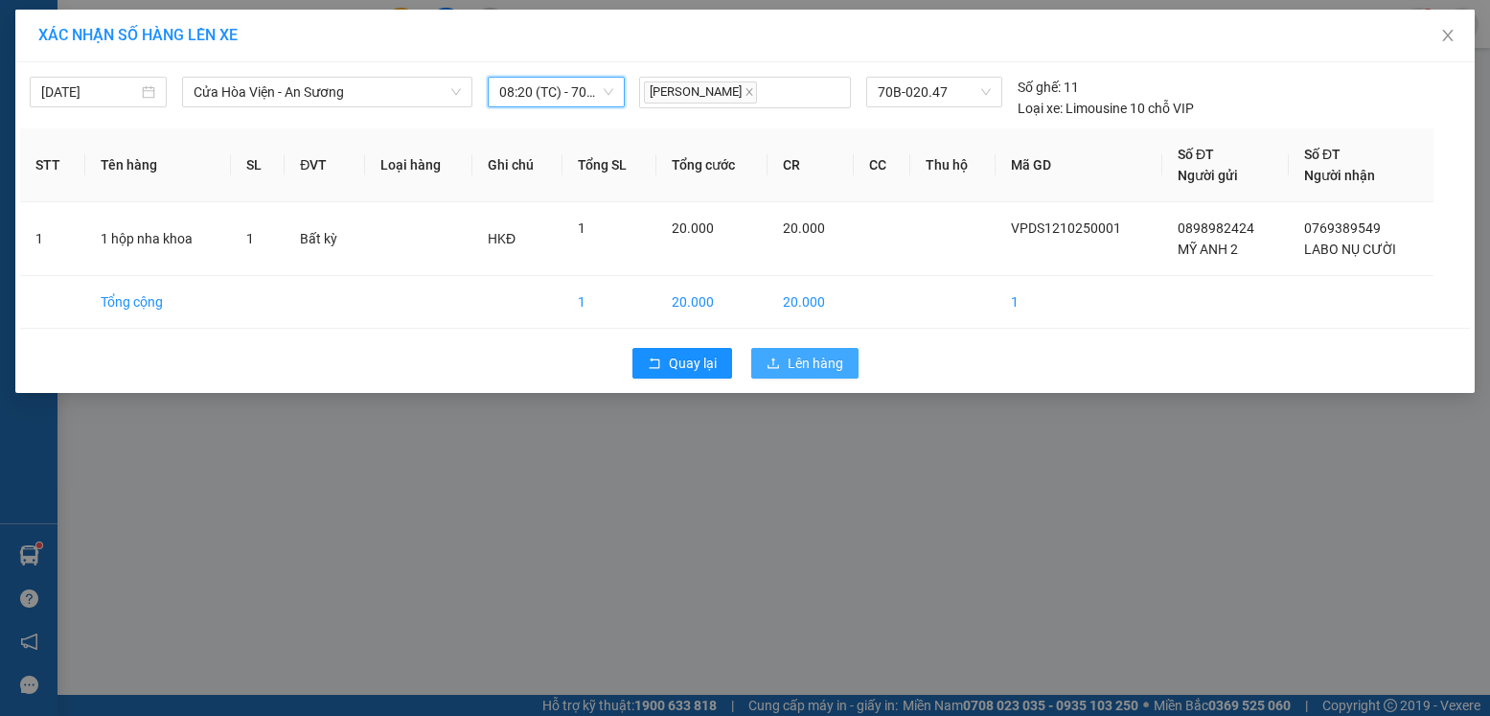
click at [826, 351] on button "Lên hàng" at bounding box center [804, 363] width 107 height 31
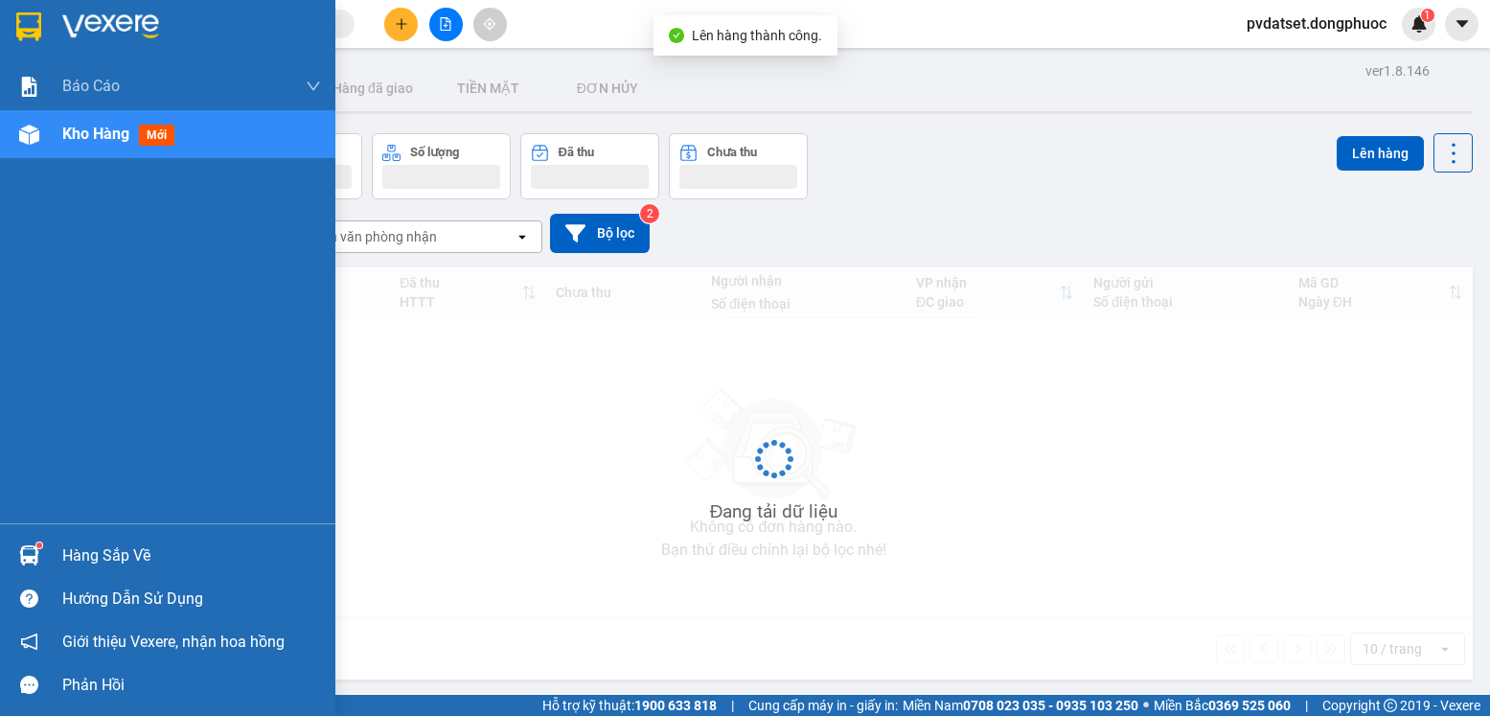
click at [36, 551] on img at bounding box center [29, 555] width 20 height 20
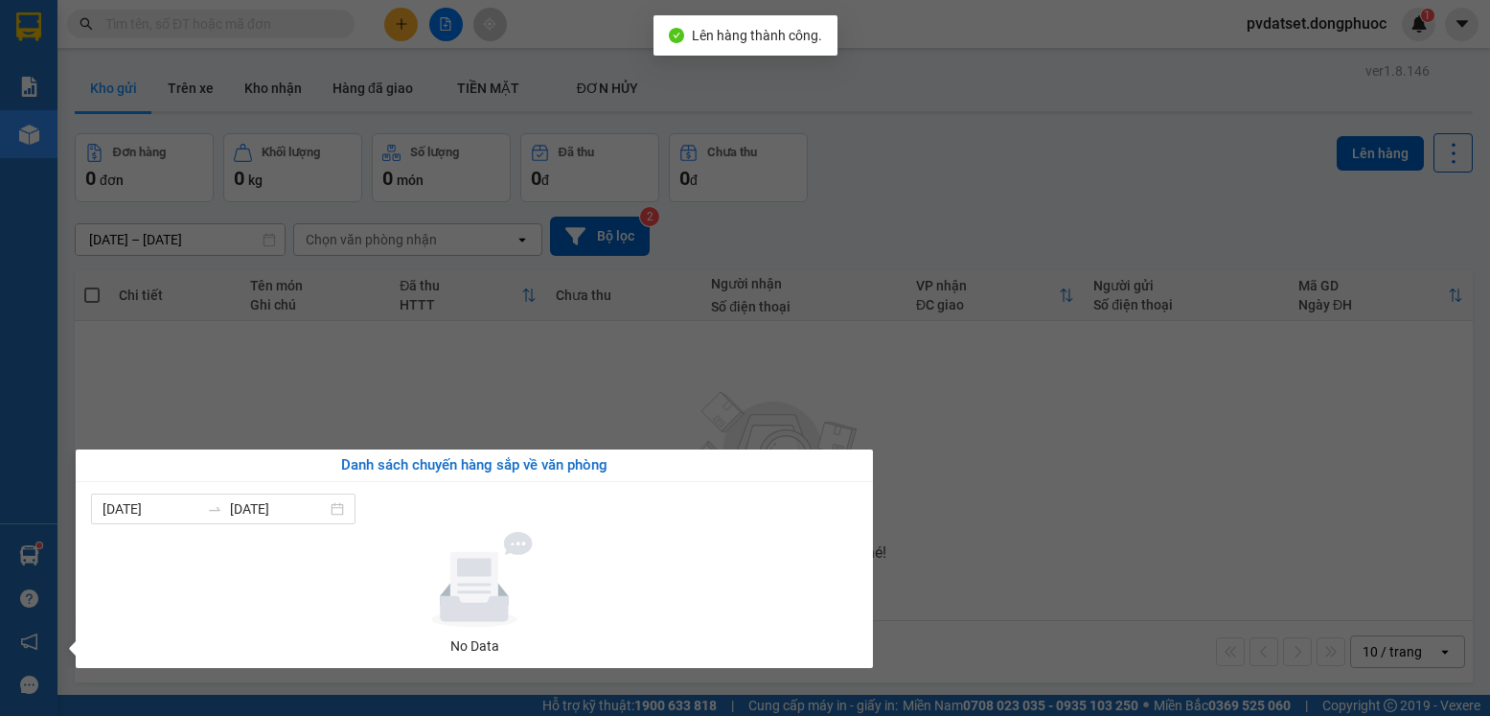
click at [242, 419] on section "Kết quả tìm kiếm ( 0 ) Bộ lọc Ngày tạo đơn gần nhất No Data pvdatset.dongphuoc …" at bounding box center [745, 358] width 1490 height 716
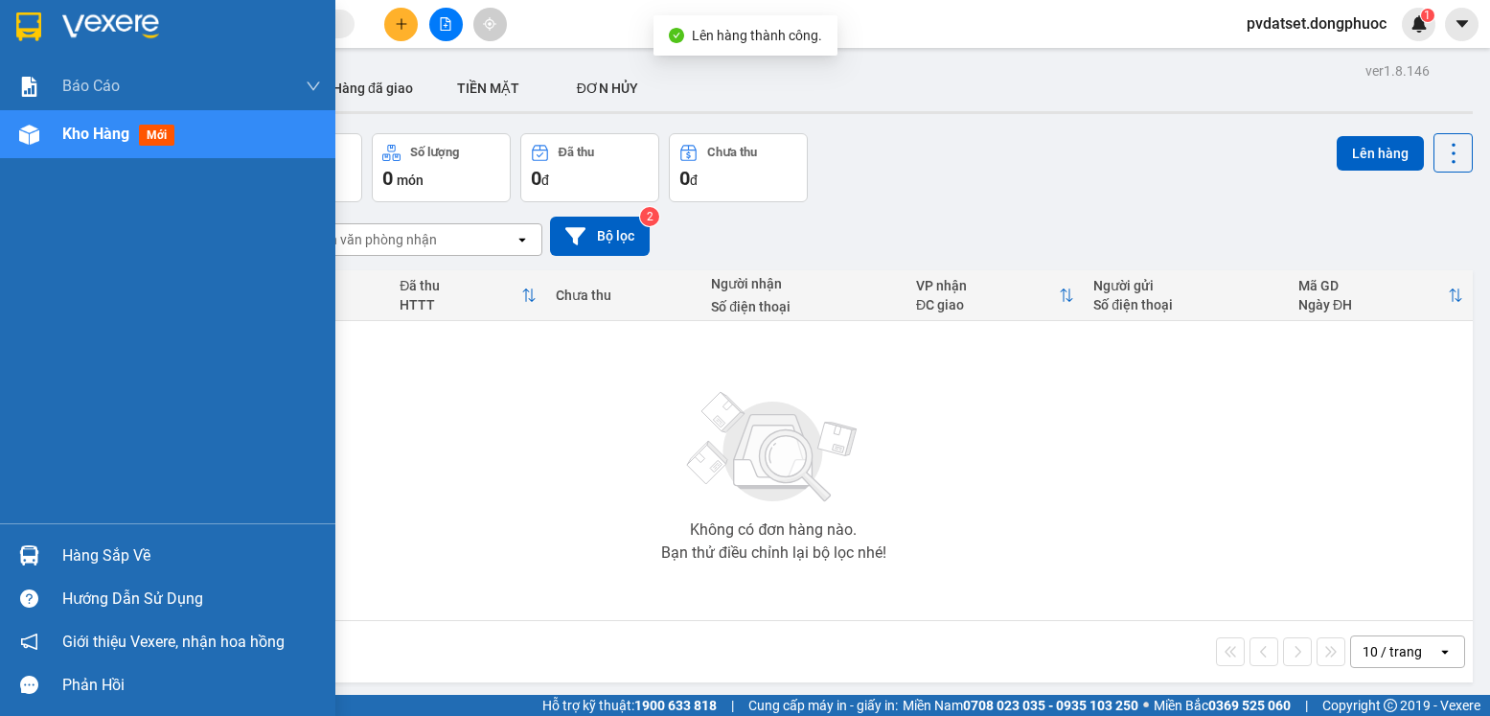
drag, startPoint x: 41, startPoint y: 554, endPoint x: 181, endPoint y: 486, distance: 155.6
click at [44, 555] on div at bounding box center [29, 556] width 34 height 34
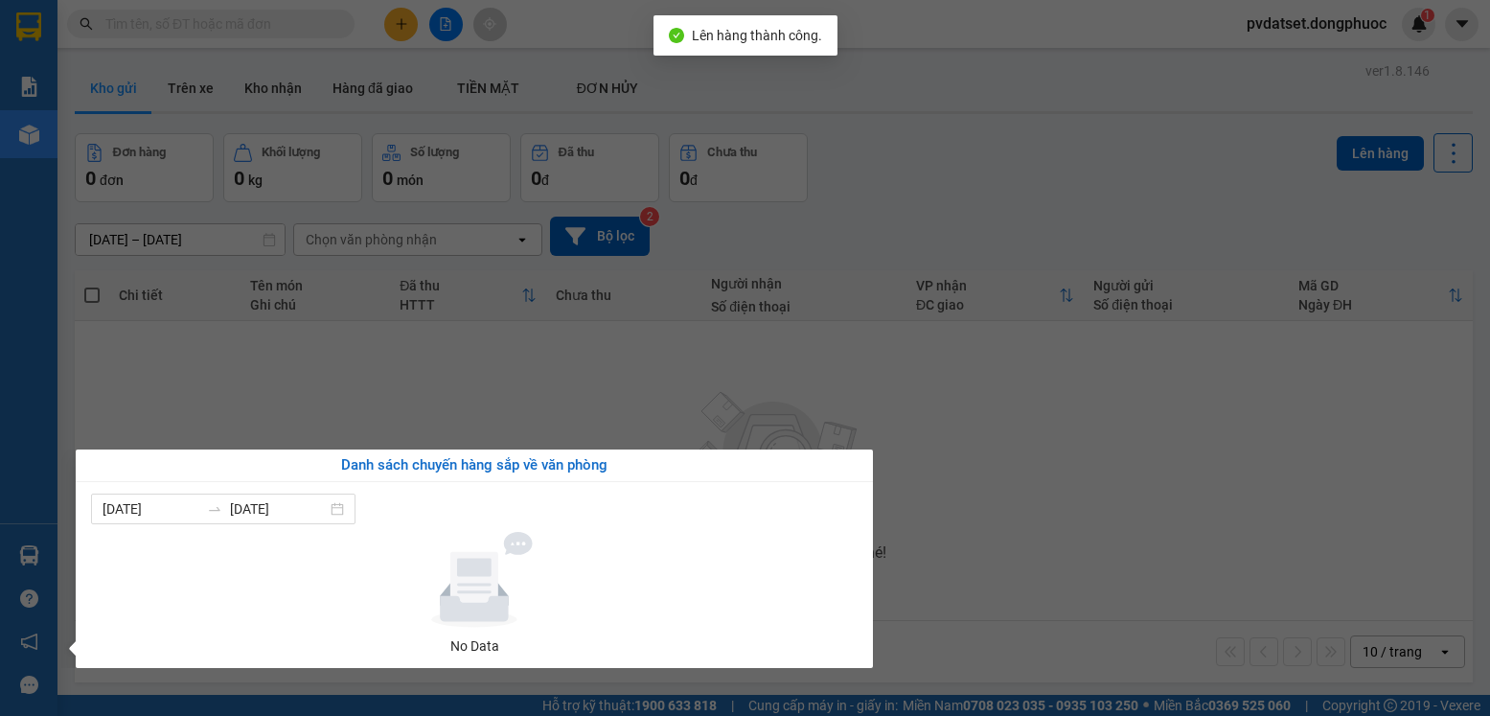
click at [289, 427] on section "Kết quả tìm kiếm ( 0 ) Bộ lọc Ngày tạo đơn gần nhất No Data pvdatset.dongphuoc …" at bounding box center [745, 358] width 1490 height 716
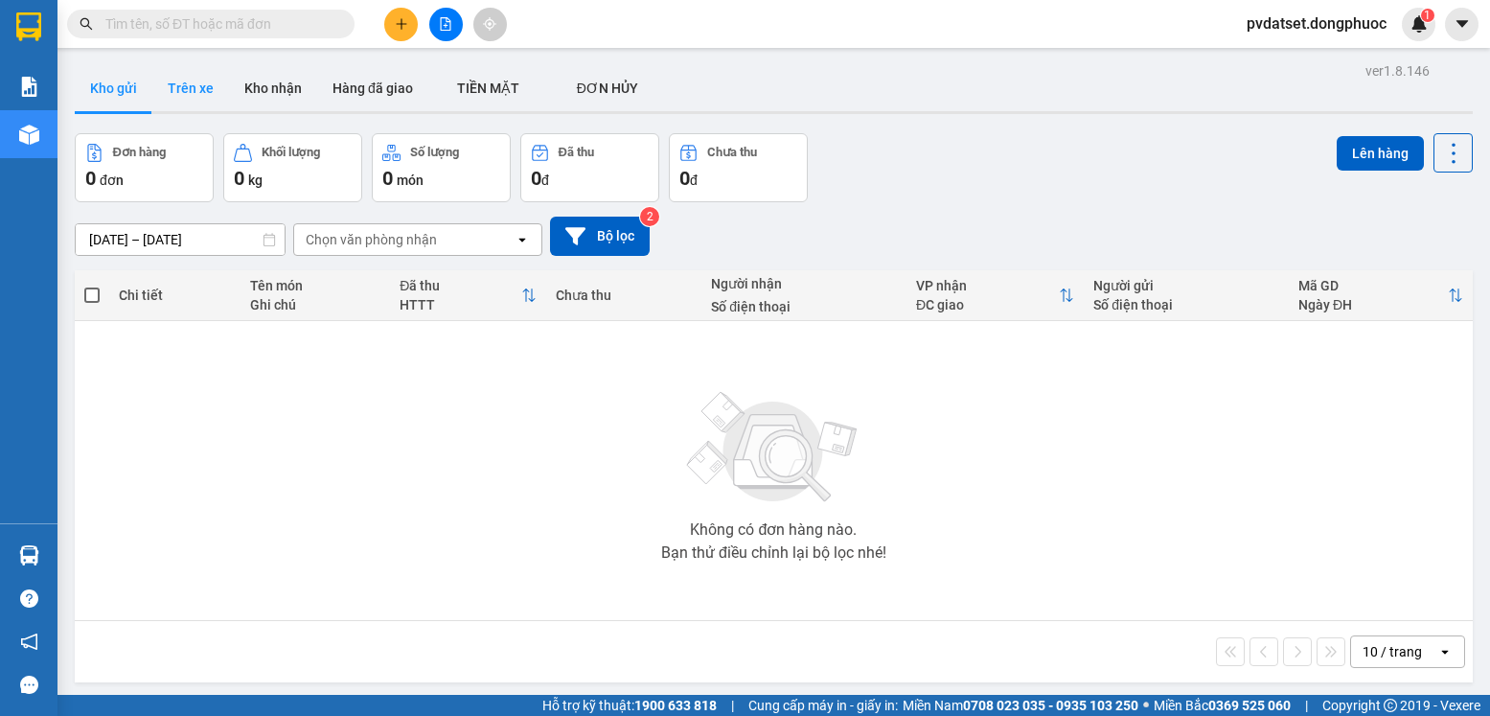
click at [195, 86] on button "Trên xe" at bounding box center [190, 88] width 77 height 46
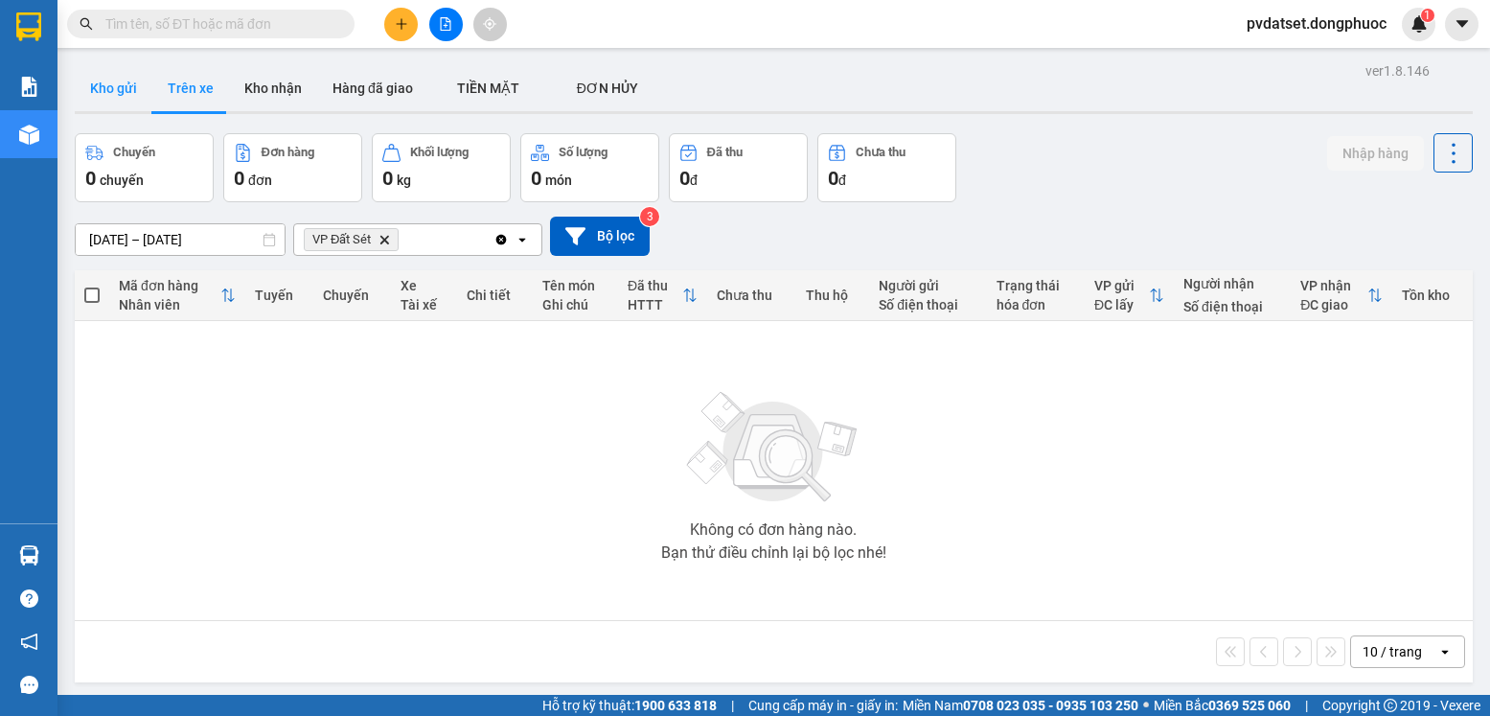
click at [108, 105] on button "Kho gửi" at bounding box center [114, 88] width 78 height 46
